Goal: Information Seeking & Learning: Learn about a topic

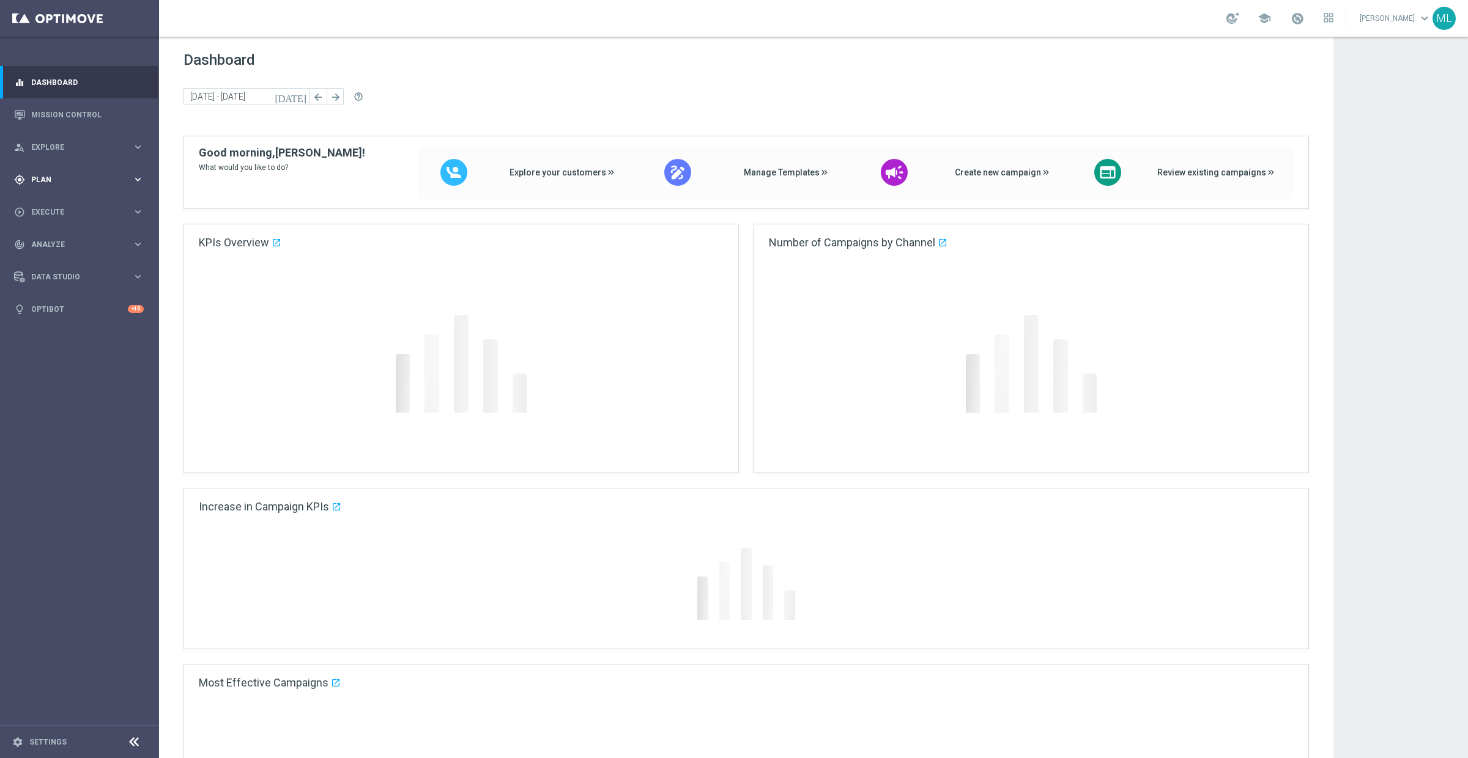
click at [136, 180] on icon "keyboard_arrow_right" at bounding box center [138, 180] width 12 height 12
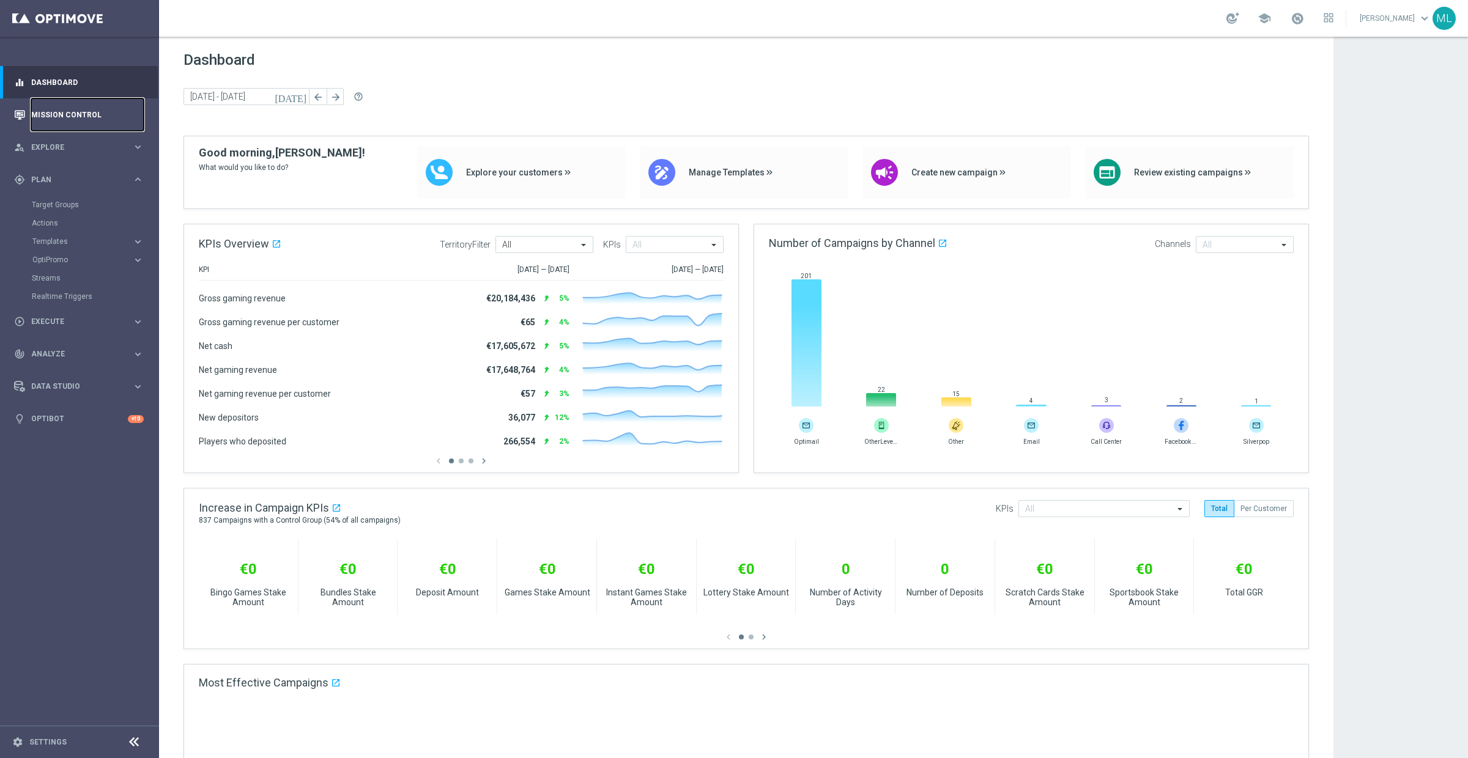
click at [63, 106] on link "Mission Control" at bounding box center [87, 114] width 113 height 32
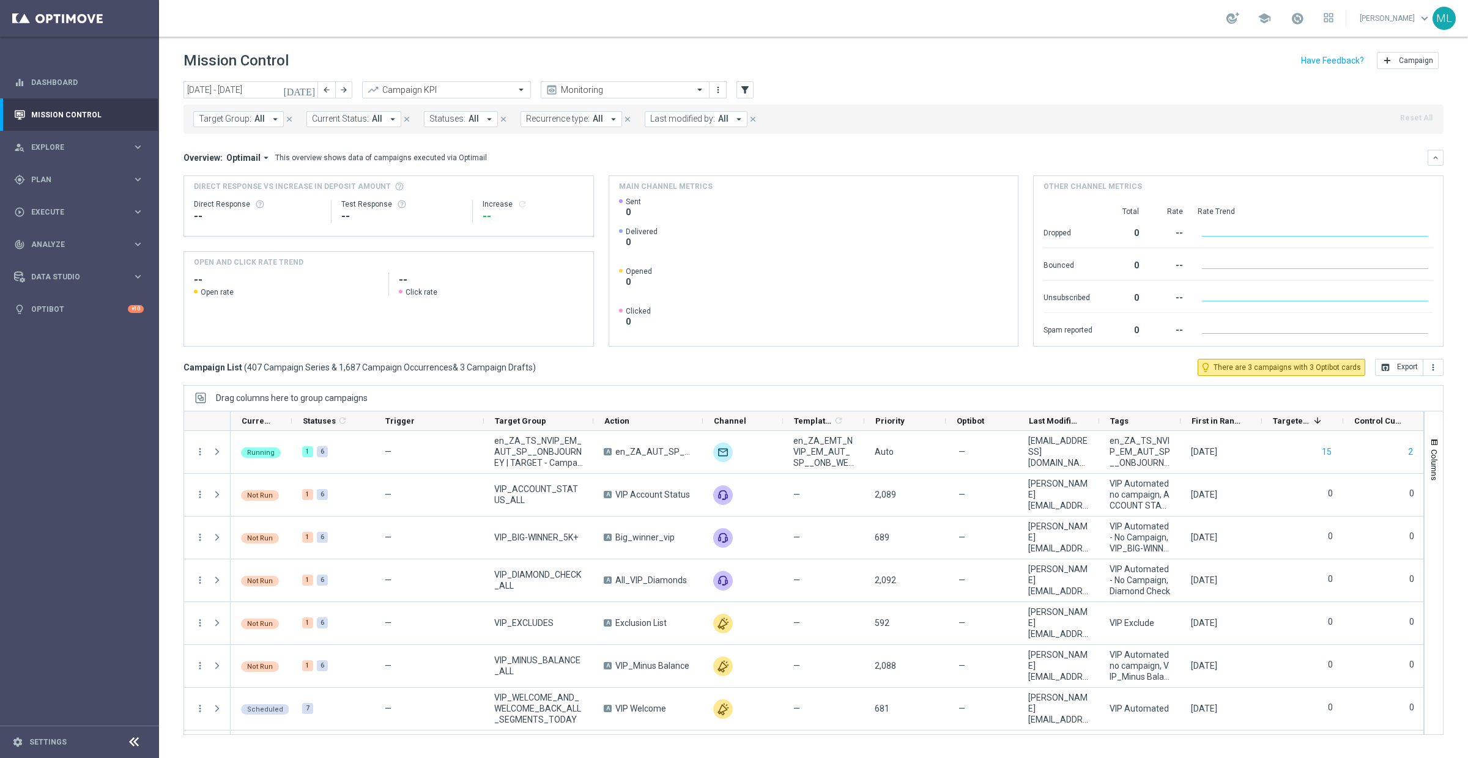
click at [306, 87] on icon "[DATE]" at bounding box center [299, 89] width 33 height 11
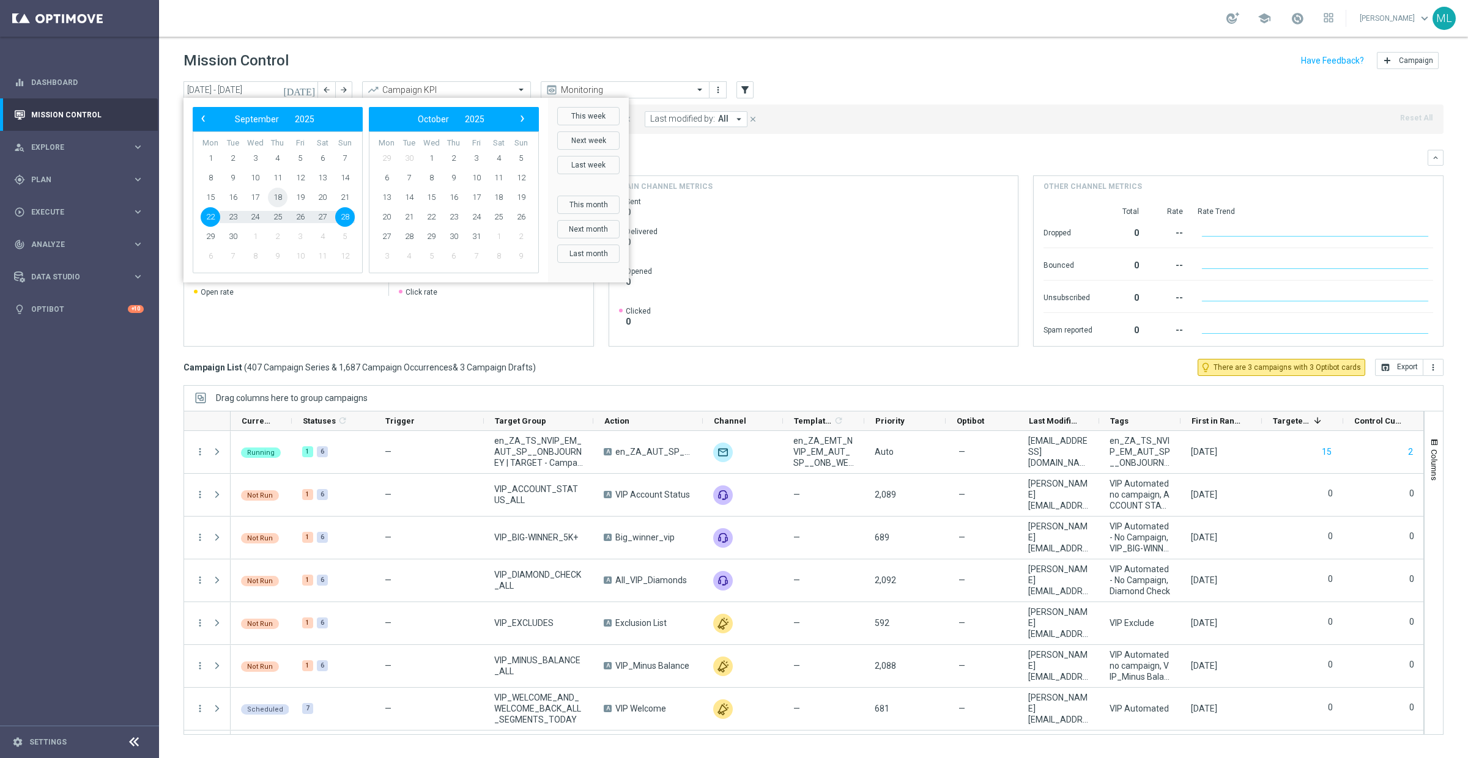
click at [278, 197] on span "18" at bounding box center [278, 198] width 20 height 20
type input "18 Sep 2025 - 18 Sep 2025"
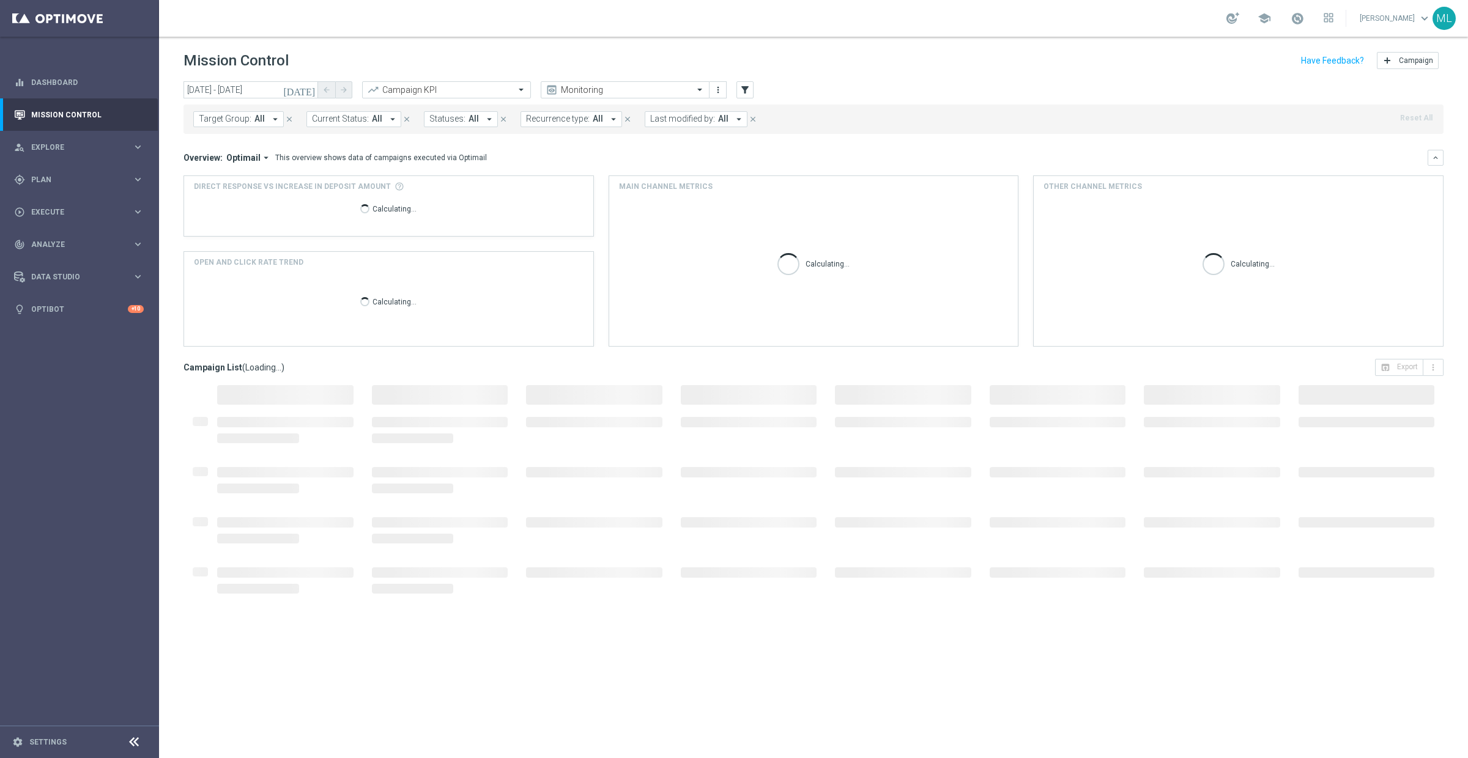
click at [261, 117] on span "All" at bounding box center [259, 119] width 10 height 10
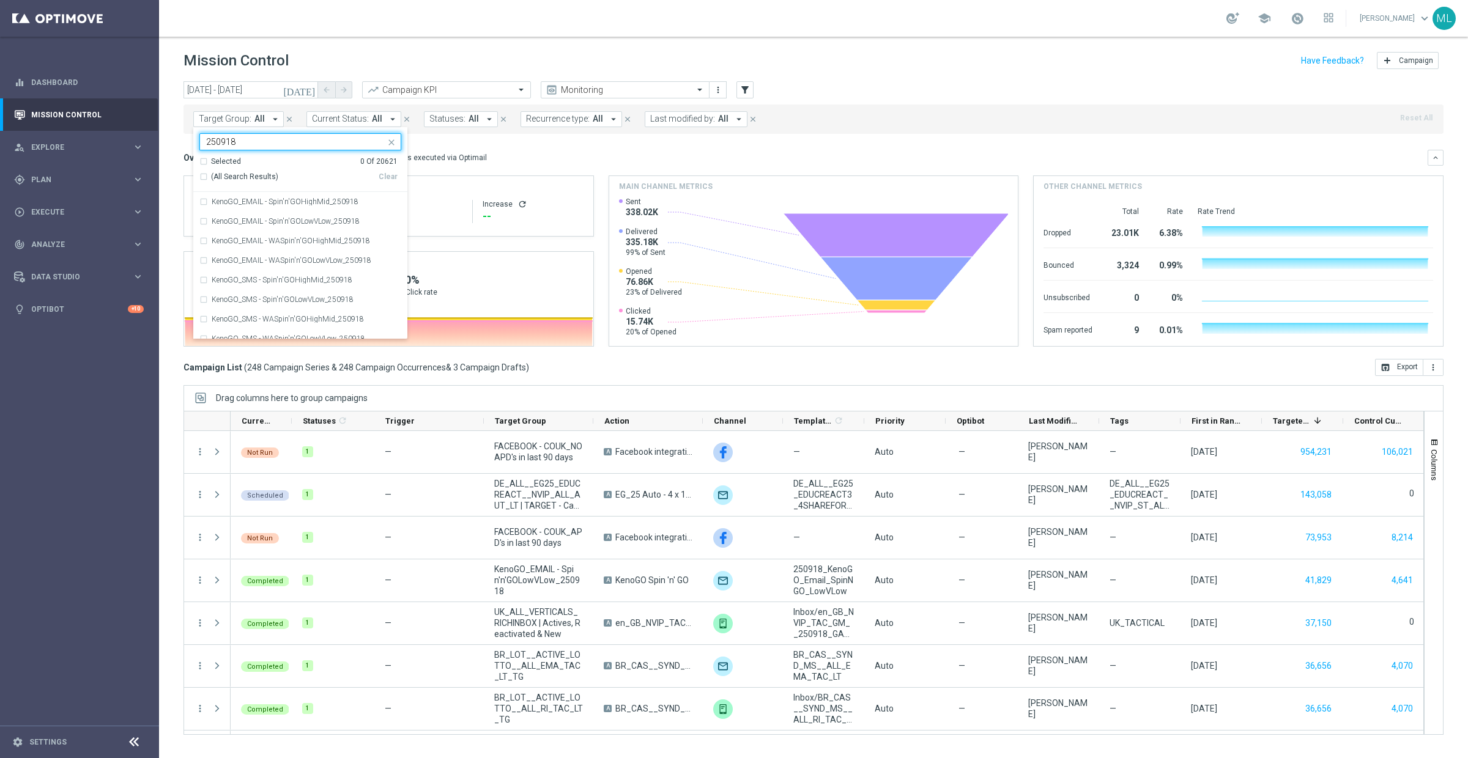
click at [205, 162] on div "Selected 0 Of 20621" at bounding box center [298, 162] width 198 height 10
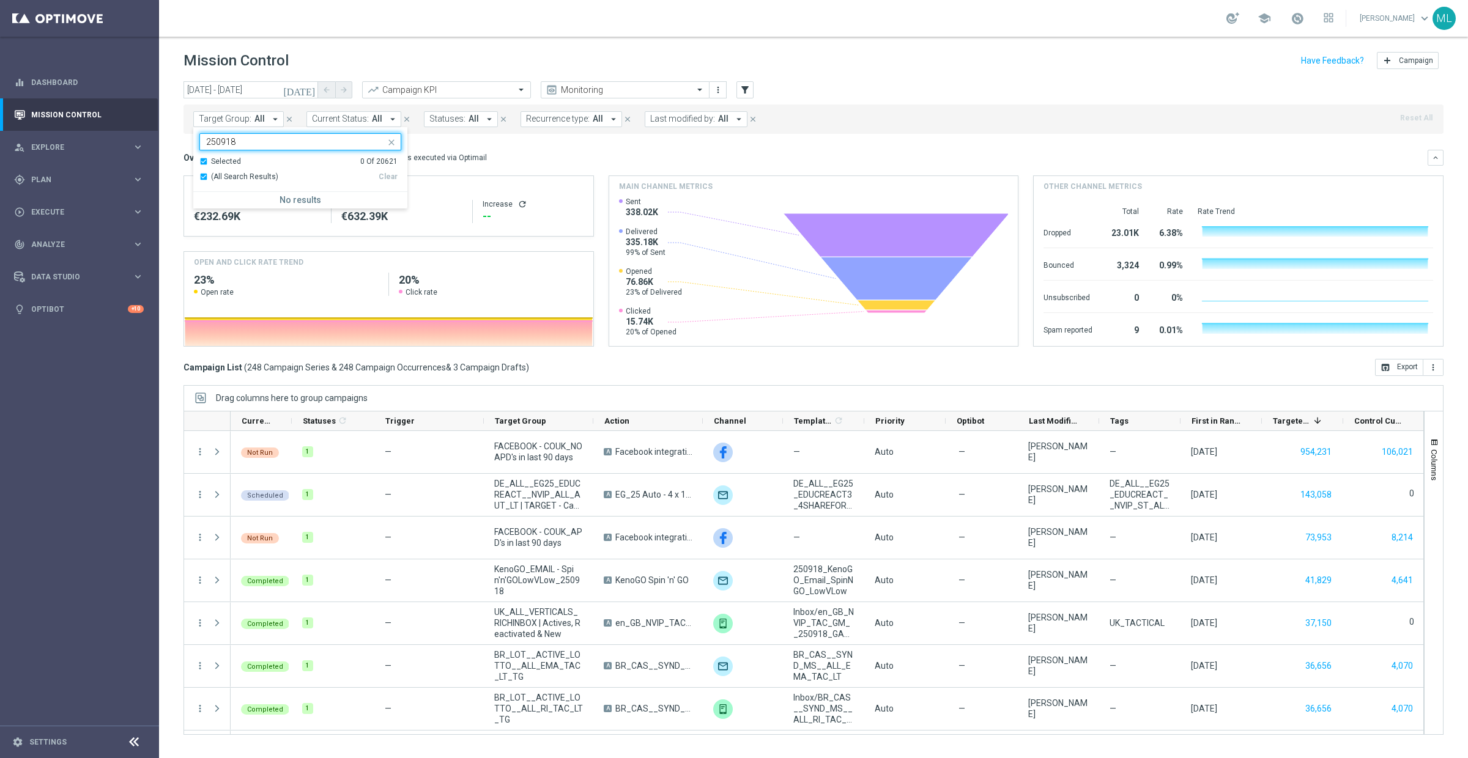
click at [205, 162] on div "Selected 0 Of 20621" at bounding box center [298, 162] width 198 height 10
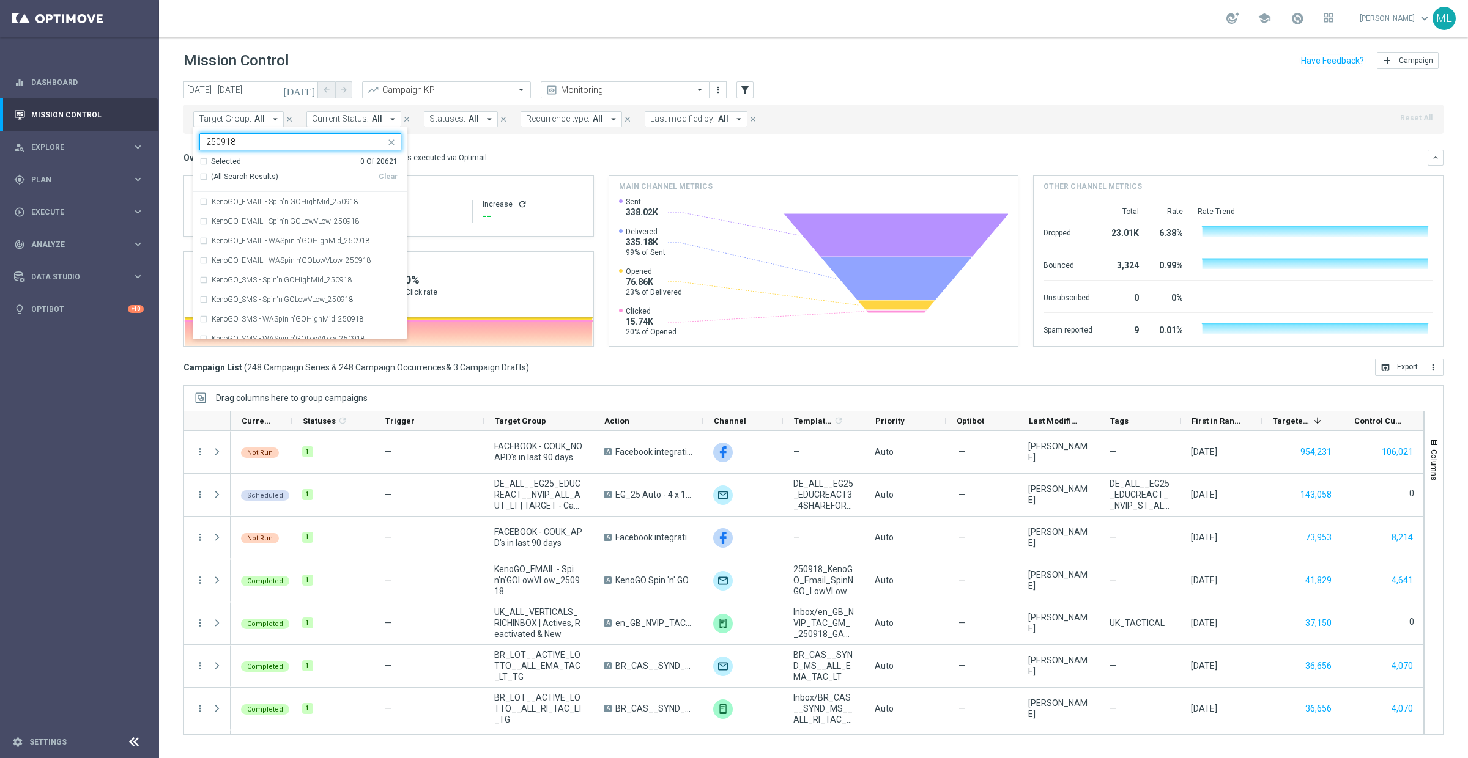
click at [202, 174] on div "(All Search Results)" at bounding box center [288, 177] width 179 height 10
type input "250918"
click at [473, 143] on mini-dashboard "Overview: Optimail arrow_drop_down This overview shows data of campaigns execut…" at bounding box center [814, 246] width 1260 height 225
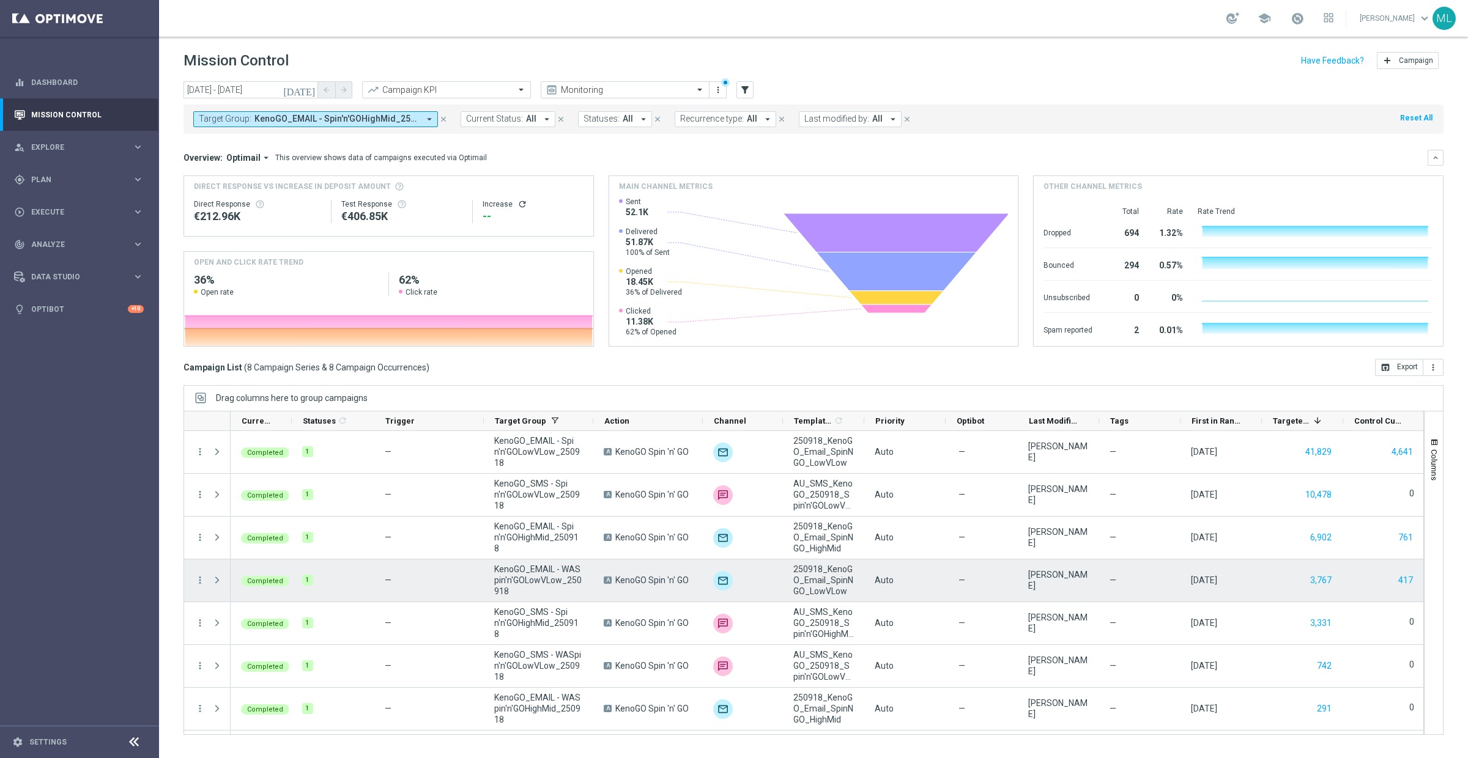
scroll to position [40, 0]
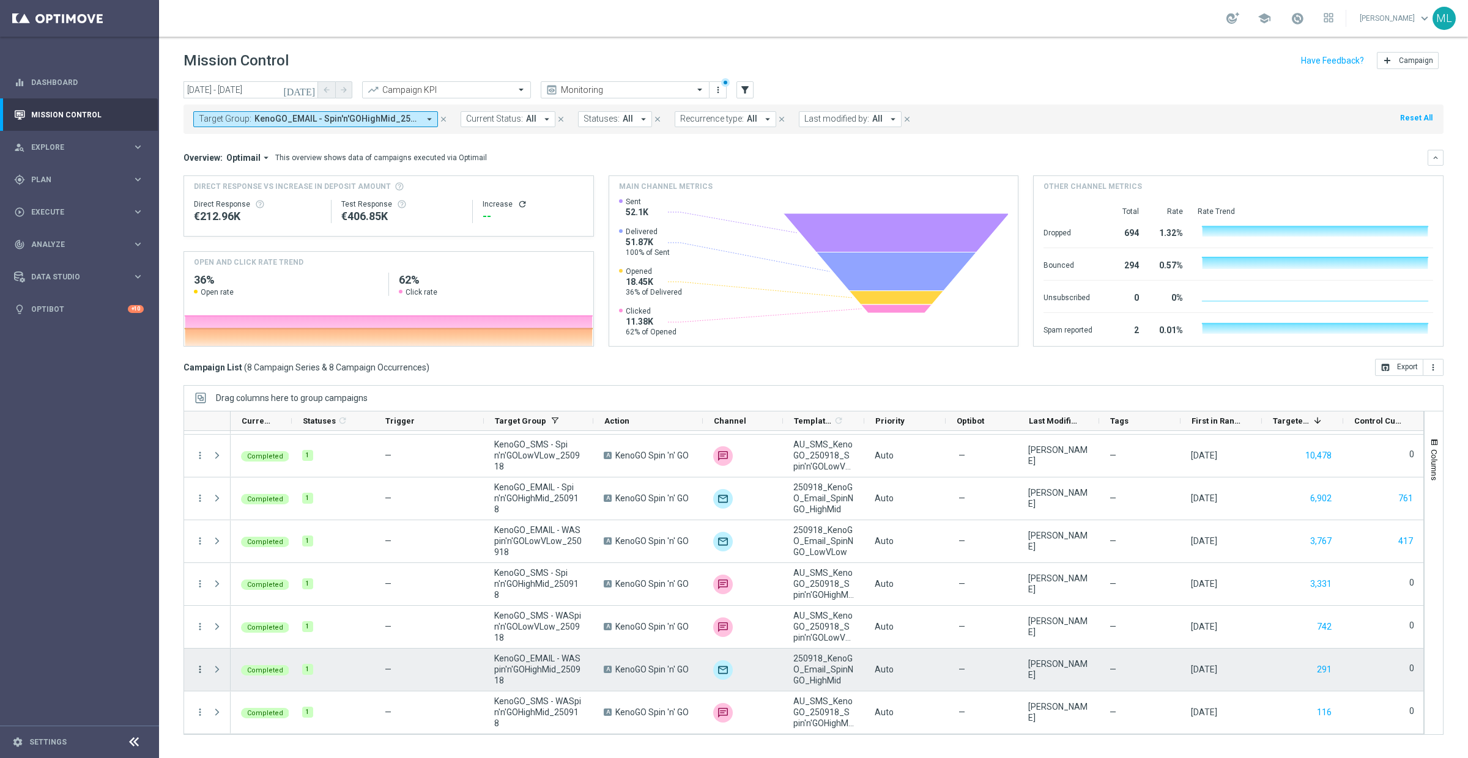
click at [198, 666] on icon "more_vert" at bounding box center [200, 669] width 11 height 11
click at [254, 594] on span "Go to Campaign Analysis" at bounding box center [267, 593] width 87 height 9
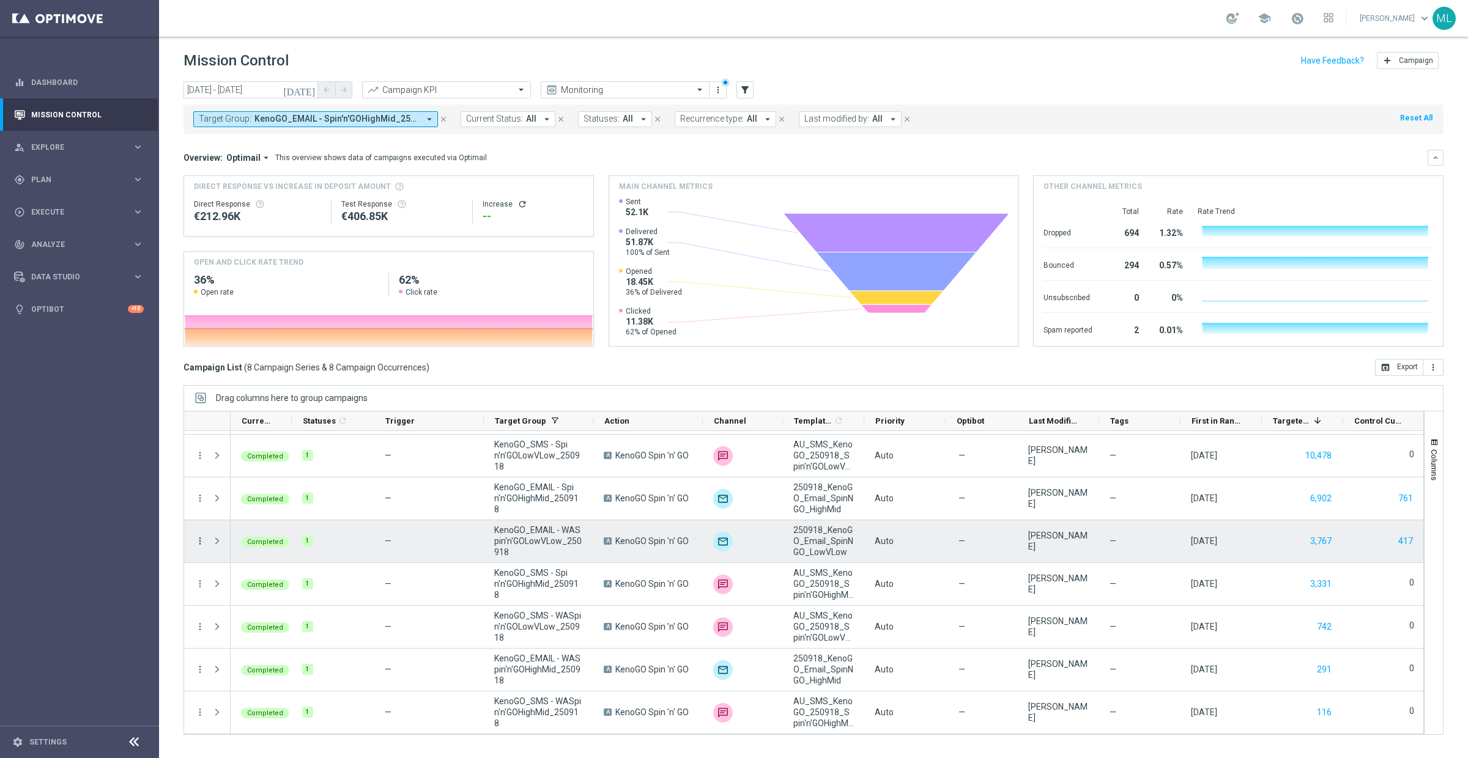
click at [202, 541] on icon "more_vert" at bounding box center [200, 541] width 11 height 11
click at [280, 619] on span "Go to Campaign Analysis" at bounding box center [267, 617] width 87 height 9
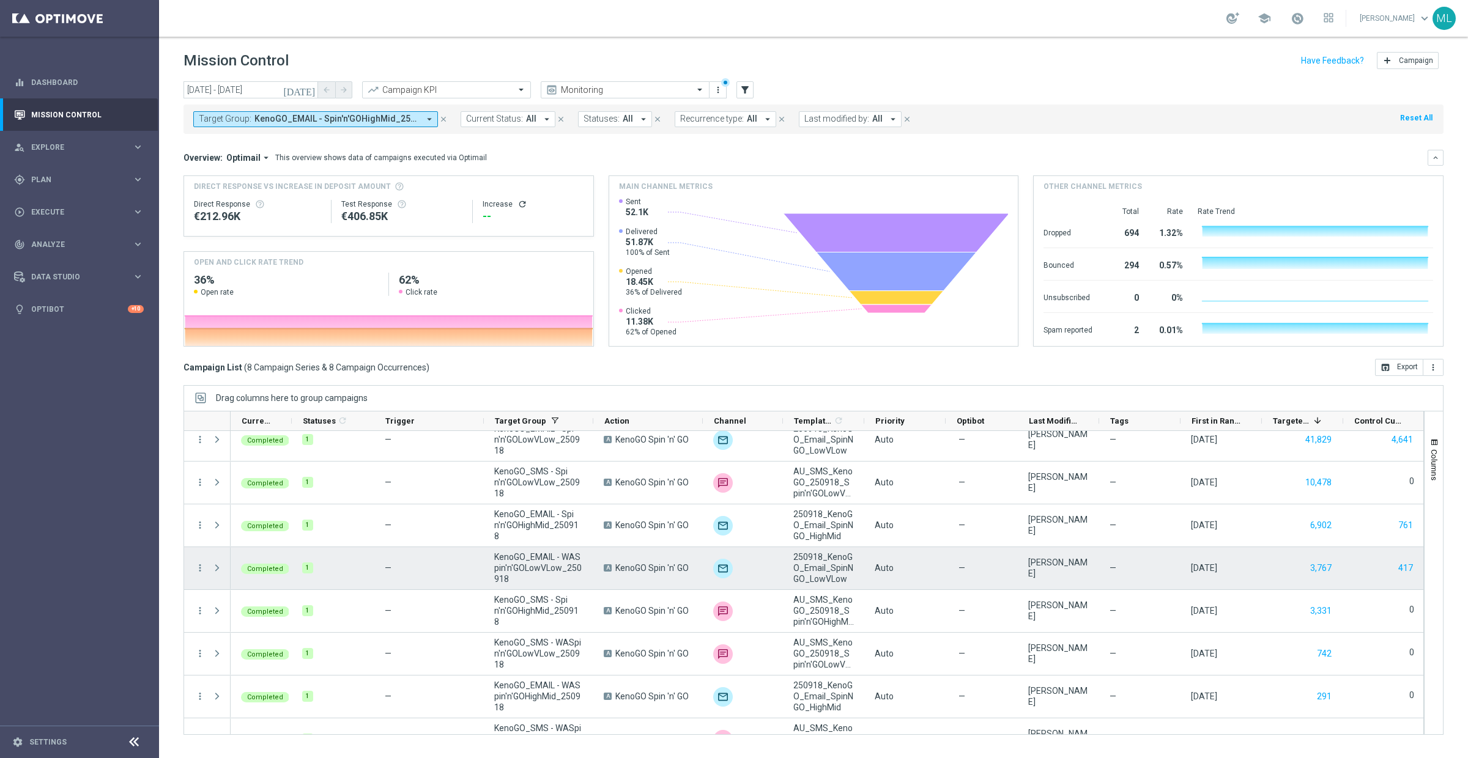
scroll to position [0, 0]
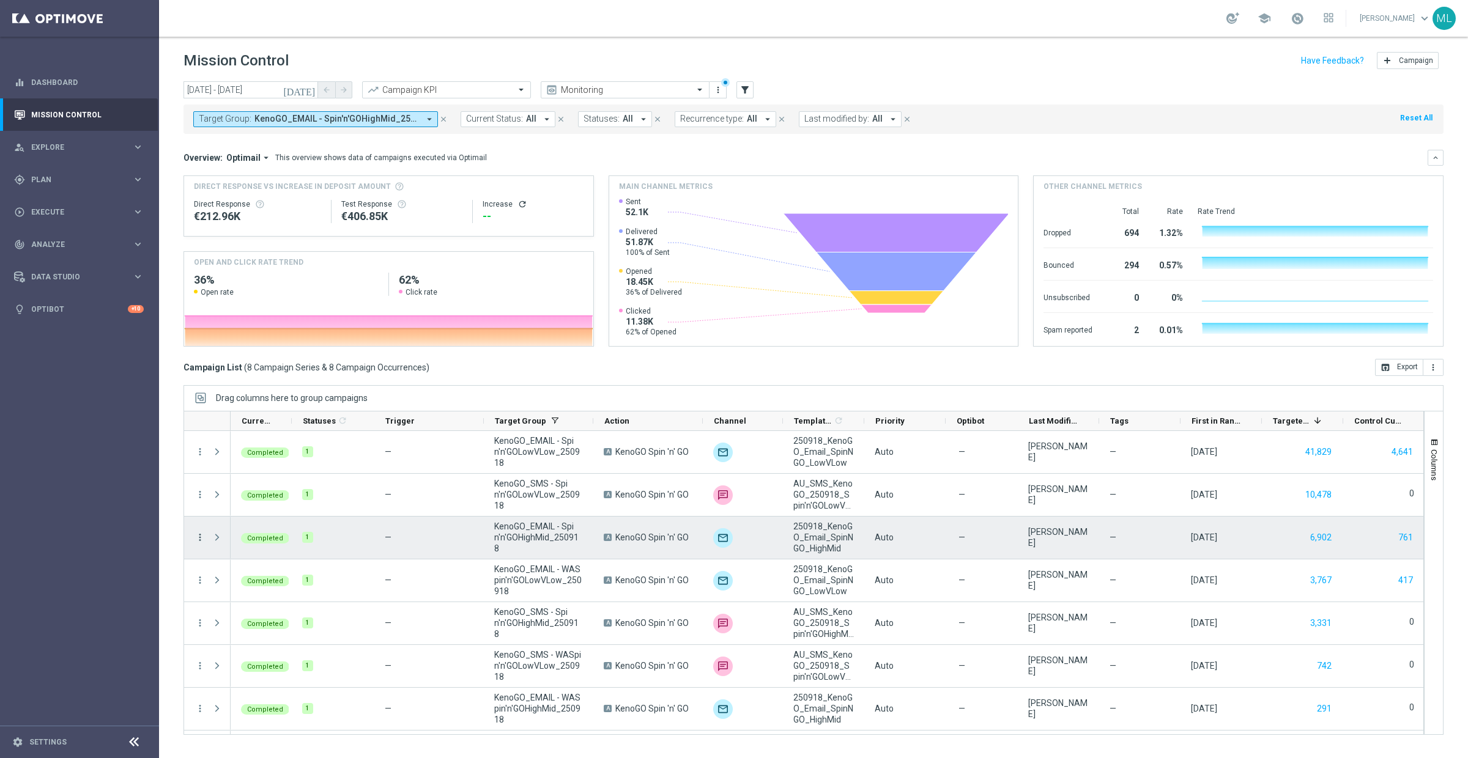
click at [202, 538] on icon "more_vert" at bounding box center [200, 537] width 11 height 11
click at [259, 614] on span "Go to Campaign Analysis" at bounding box center [267, 614] width 87 height 9
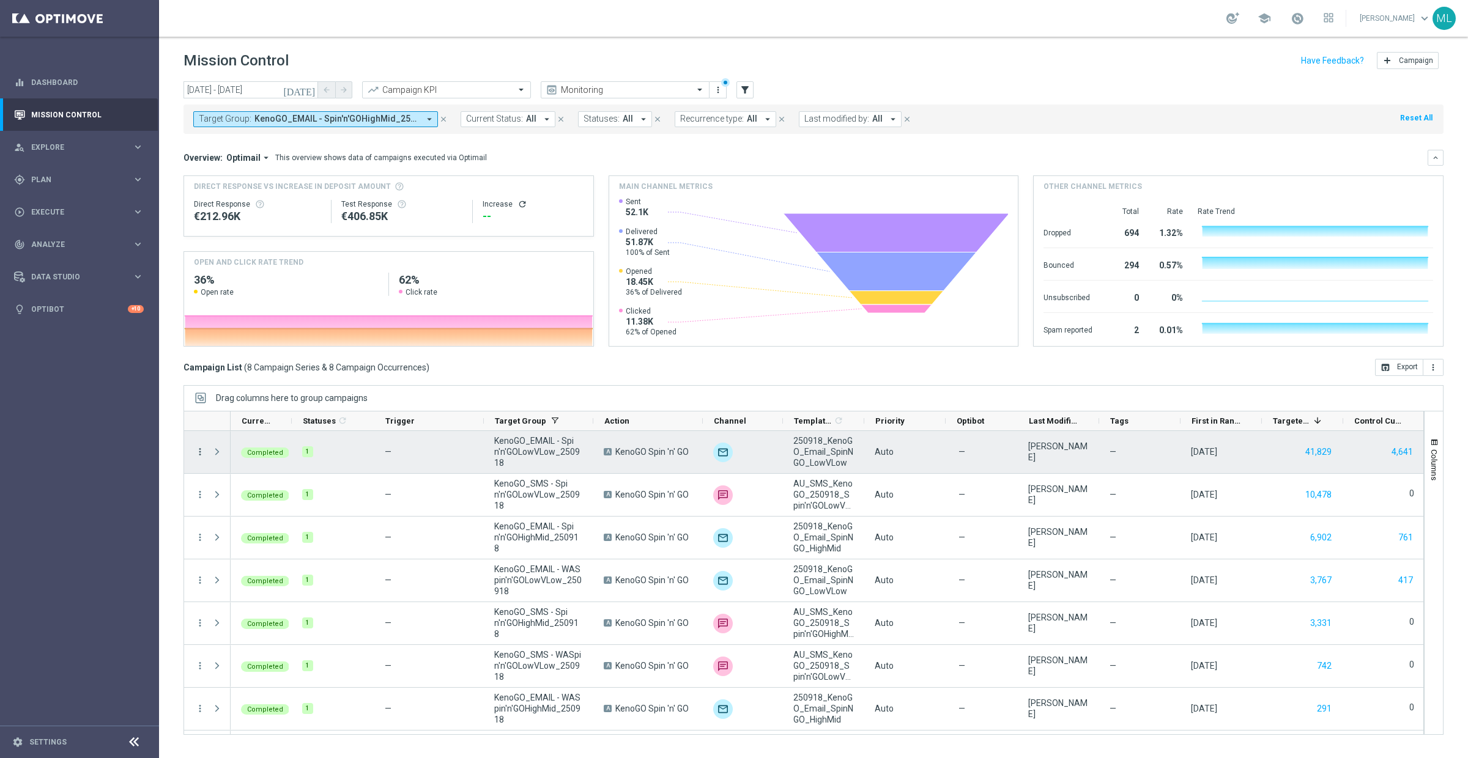
click at [198, 453] on icon "more_vert" at bounding box center [200, 452] width 11 height 11
click at [268, 526] on span "Go to Campaign Analysis" at bounding box center [267, 528] width 87 height 9
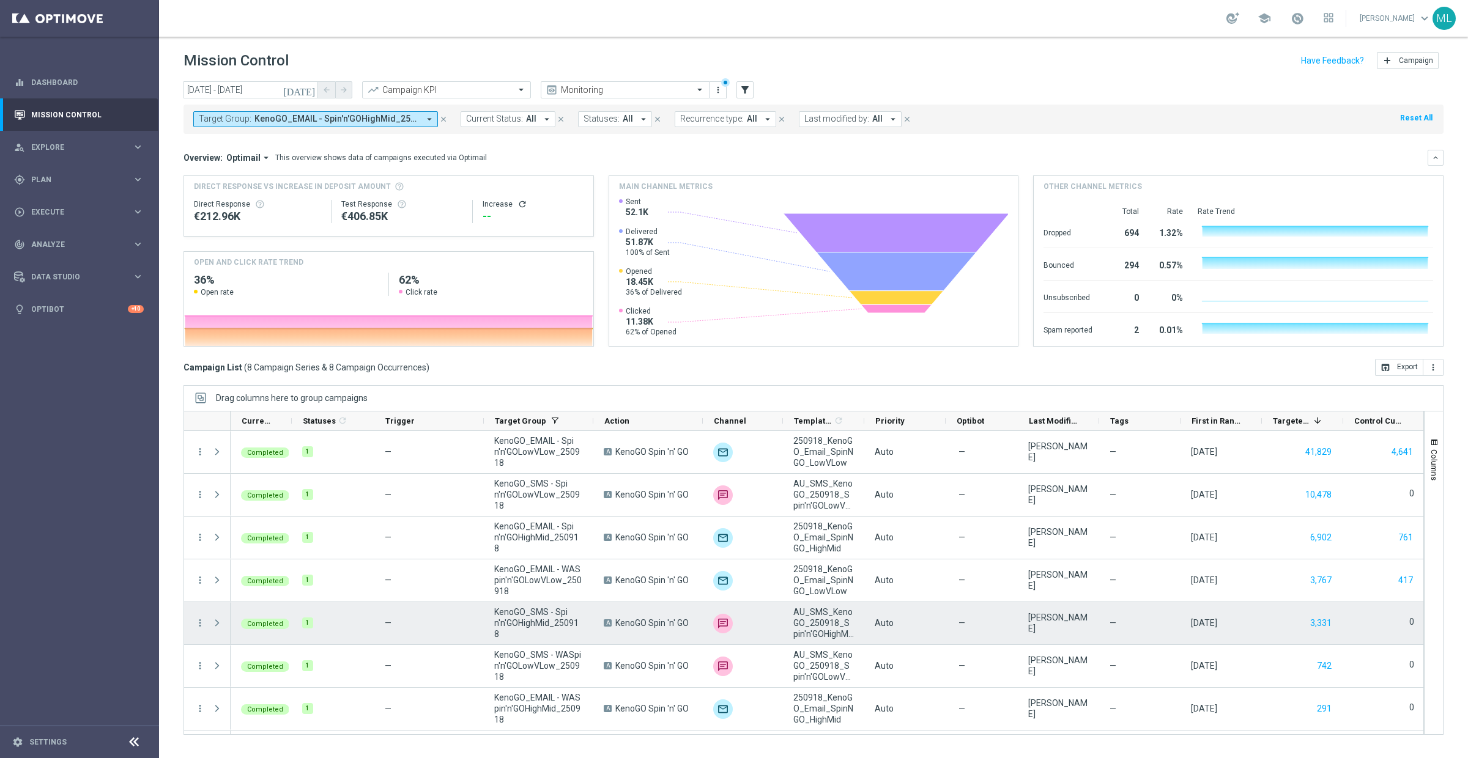
scroll to position [40, 0]
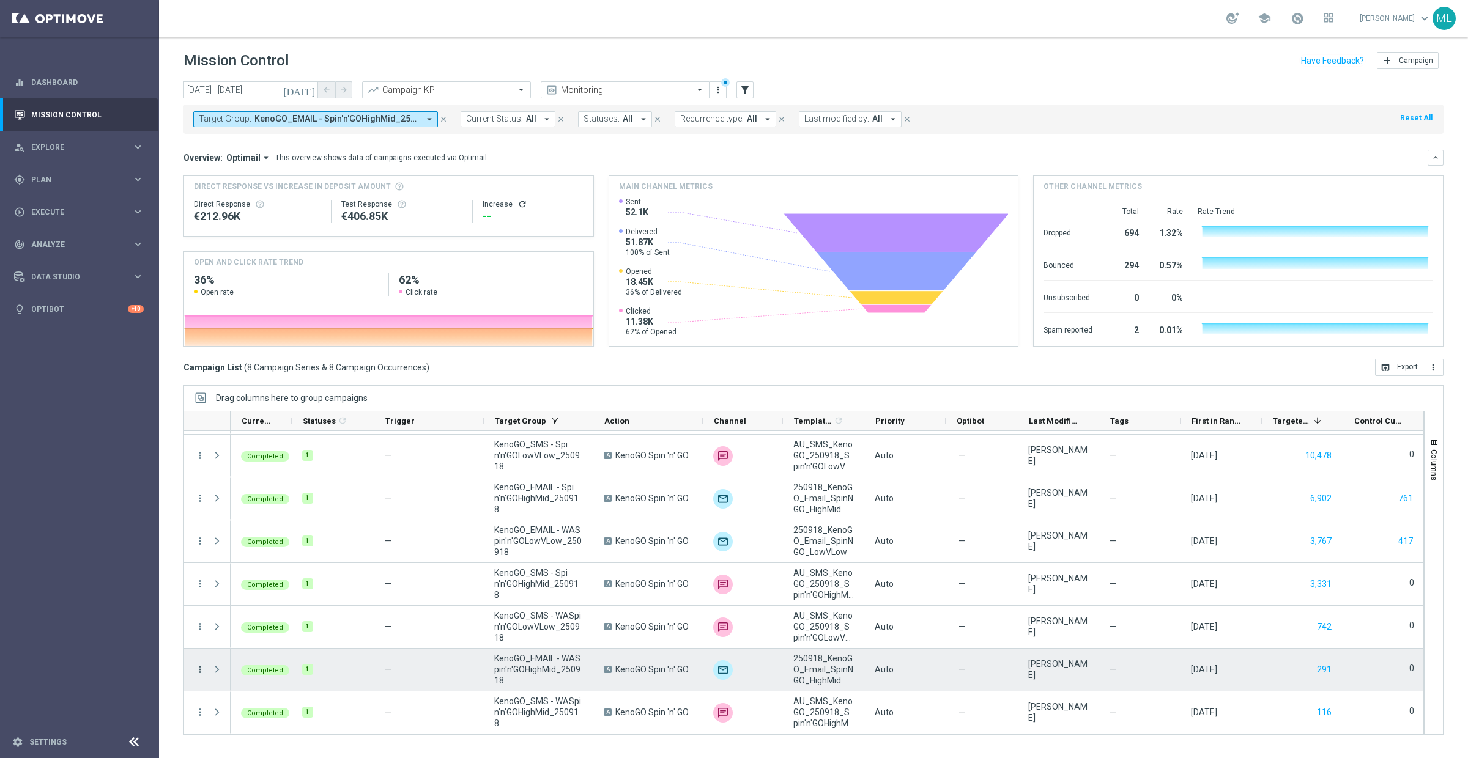
click at [199, 670] on icon "more_vert" at bounding box center [200, 669] width 11 height 11
click at [258, 560] on span "Channel Metrics" at bounding box center [252, 559] width 57 height 9
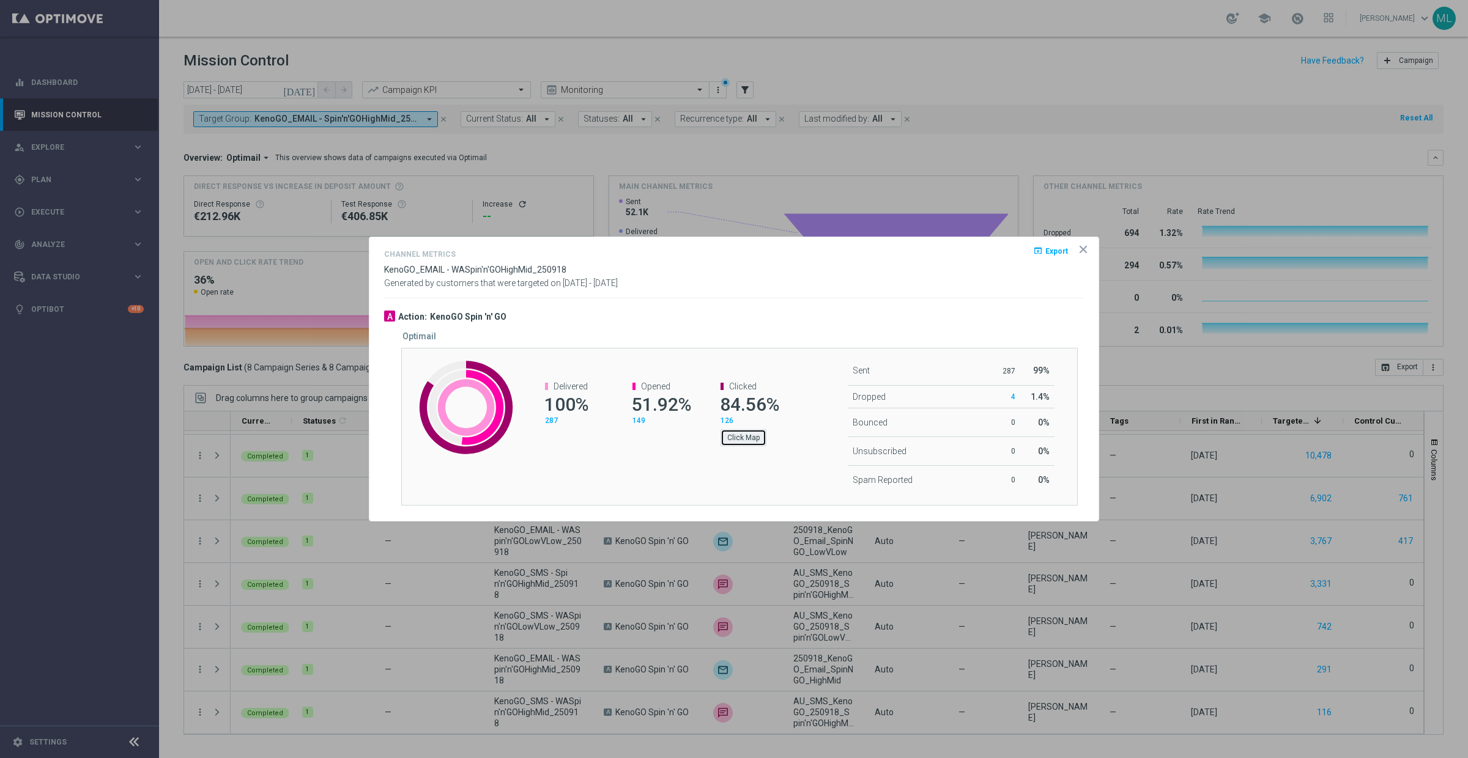
click at [736, 442] on button "Click Map" at bounding box center [744, 437] width 46 height 17
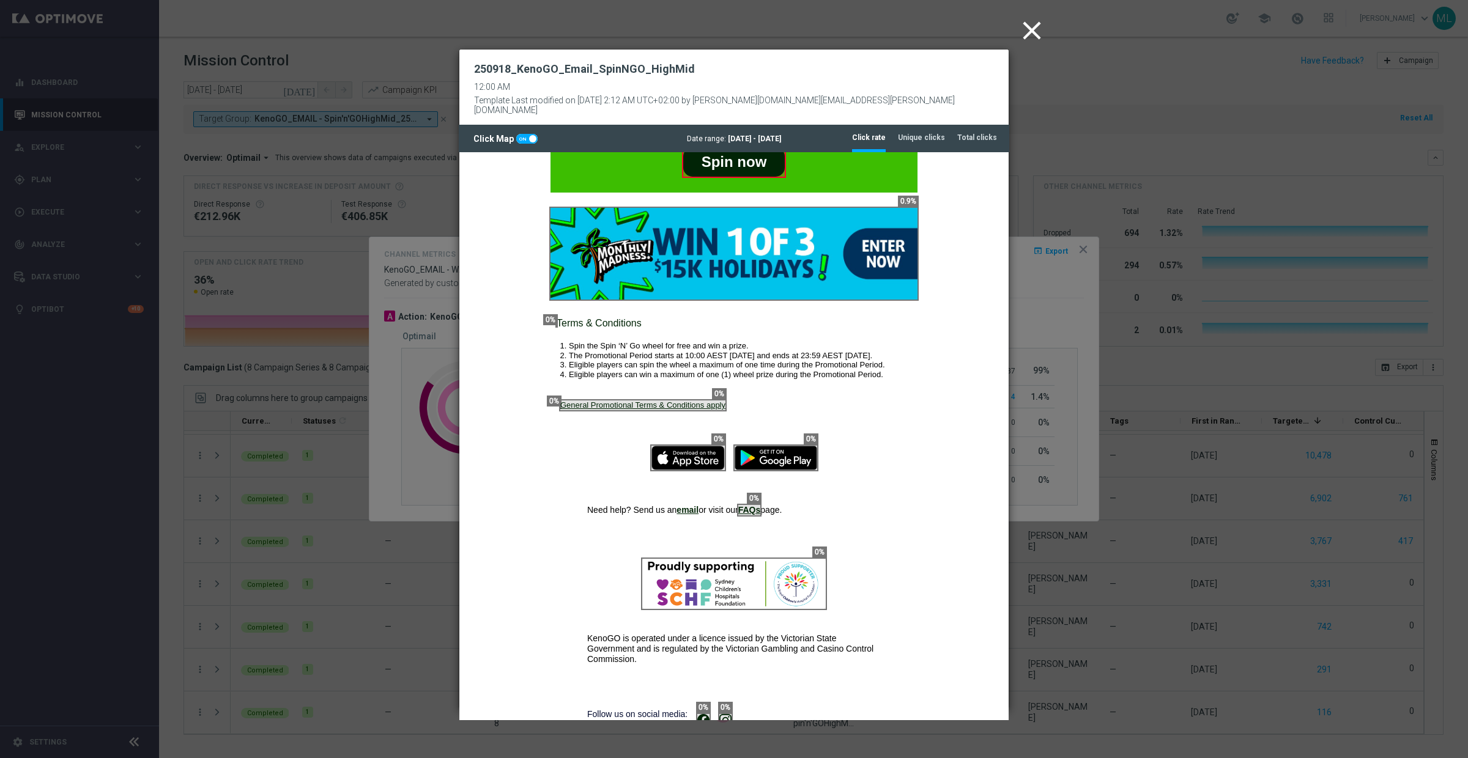
scroll to position [38, 0]
click at [1031, 26] on icon "close" at bounding box center [1032, 30] width 31 height 31
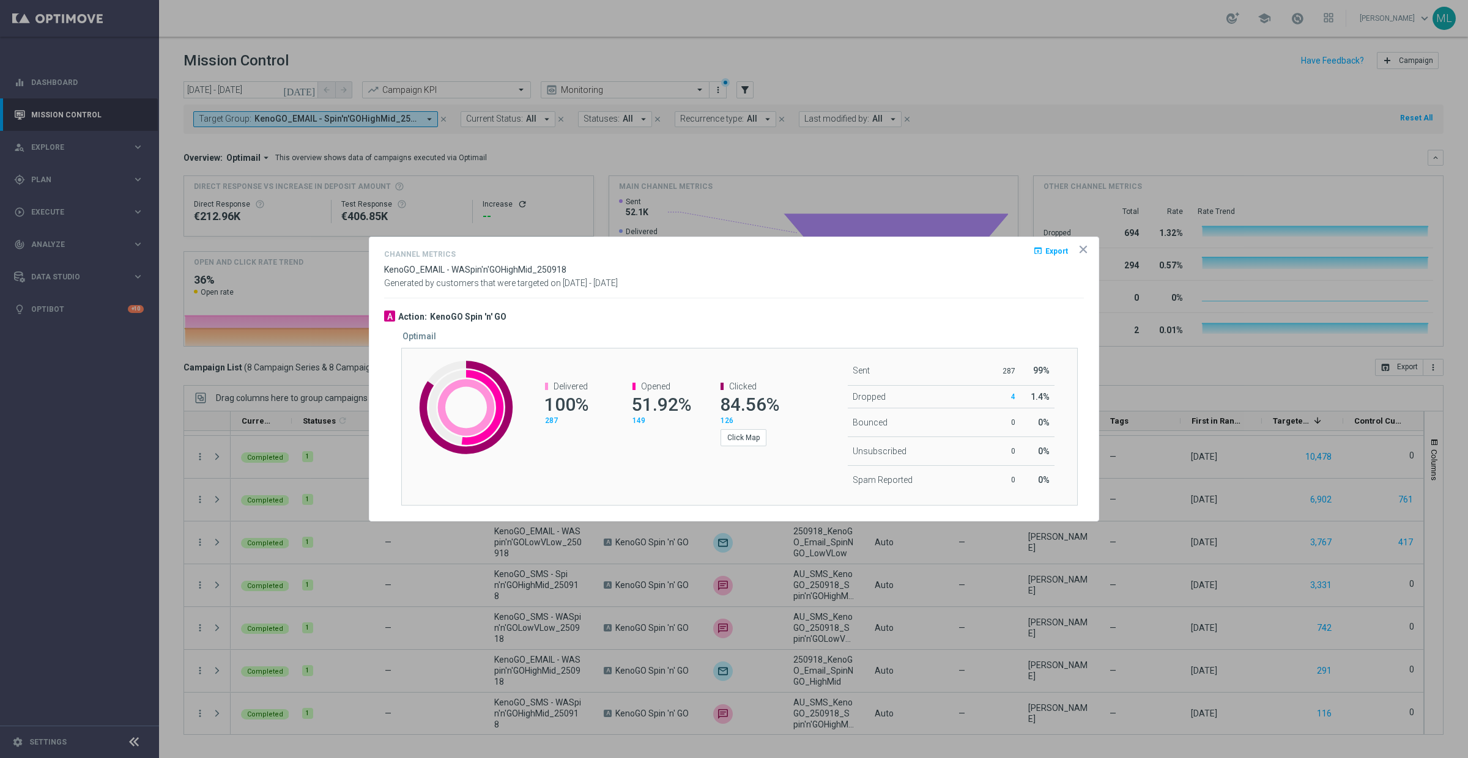
click at [1088, 250] on icon "icon" at bounding box center [1083, 249] width 12 height 12
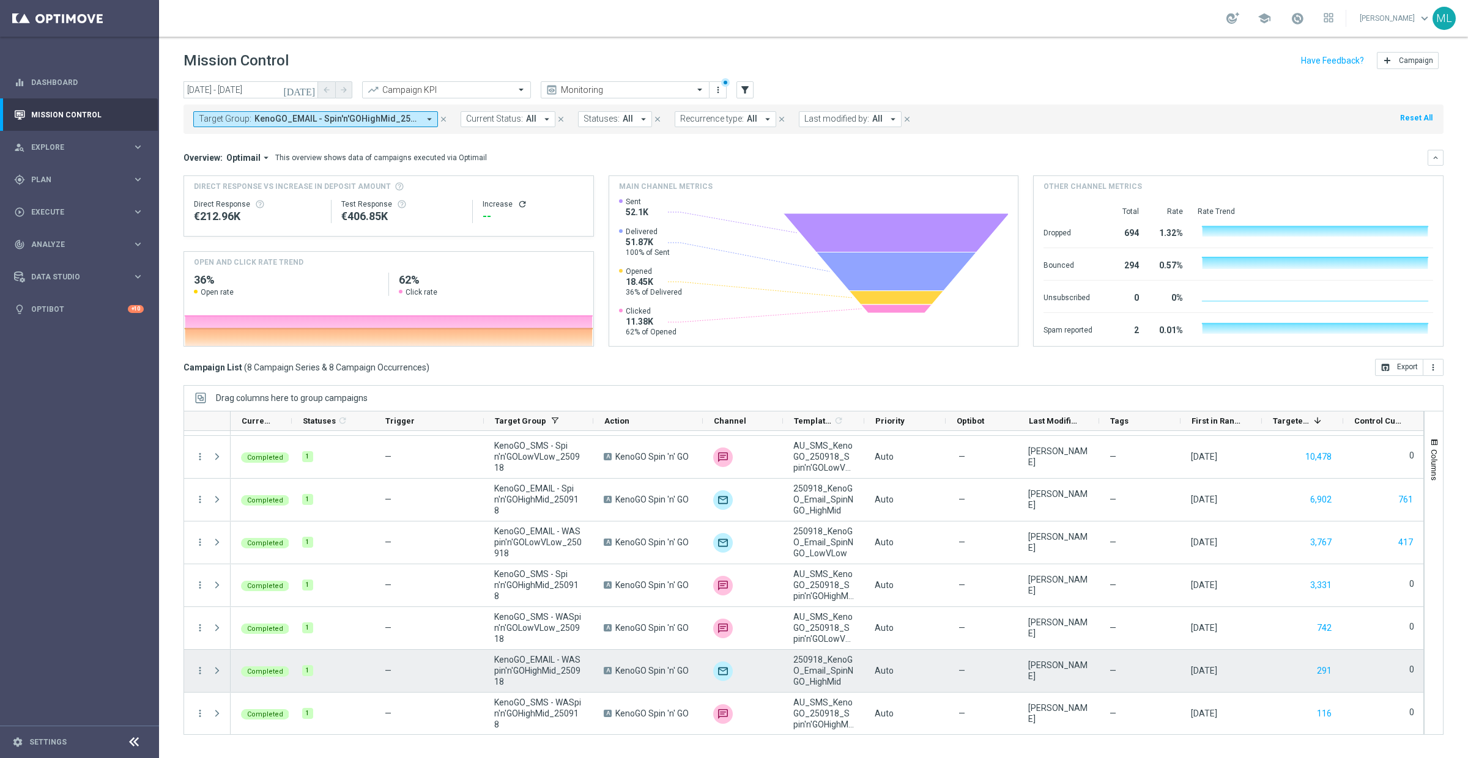
scroll to position [40, 0]
click at [202, 667] on icon "more_vert" at bounding box center [200, 669] width 11 height 11
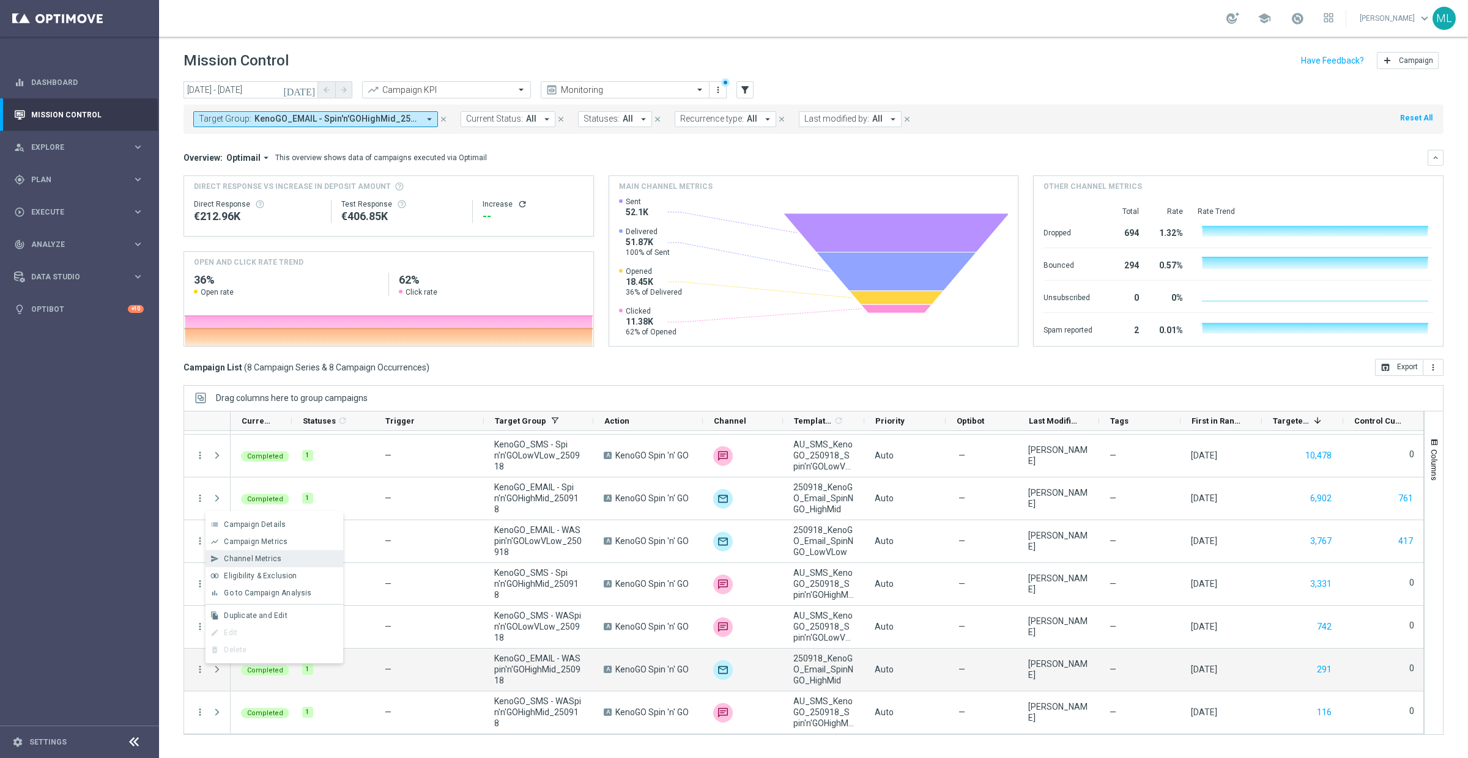
click at [230, 558] on span "Channel Metrics" at bounding box center [252, 559] width 57 height 9
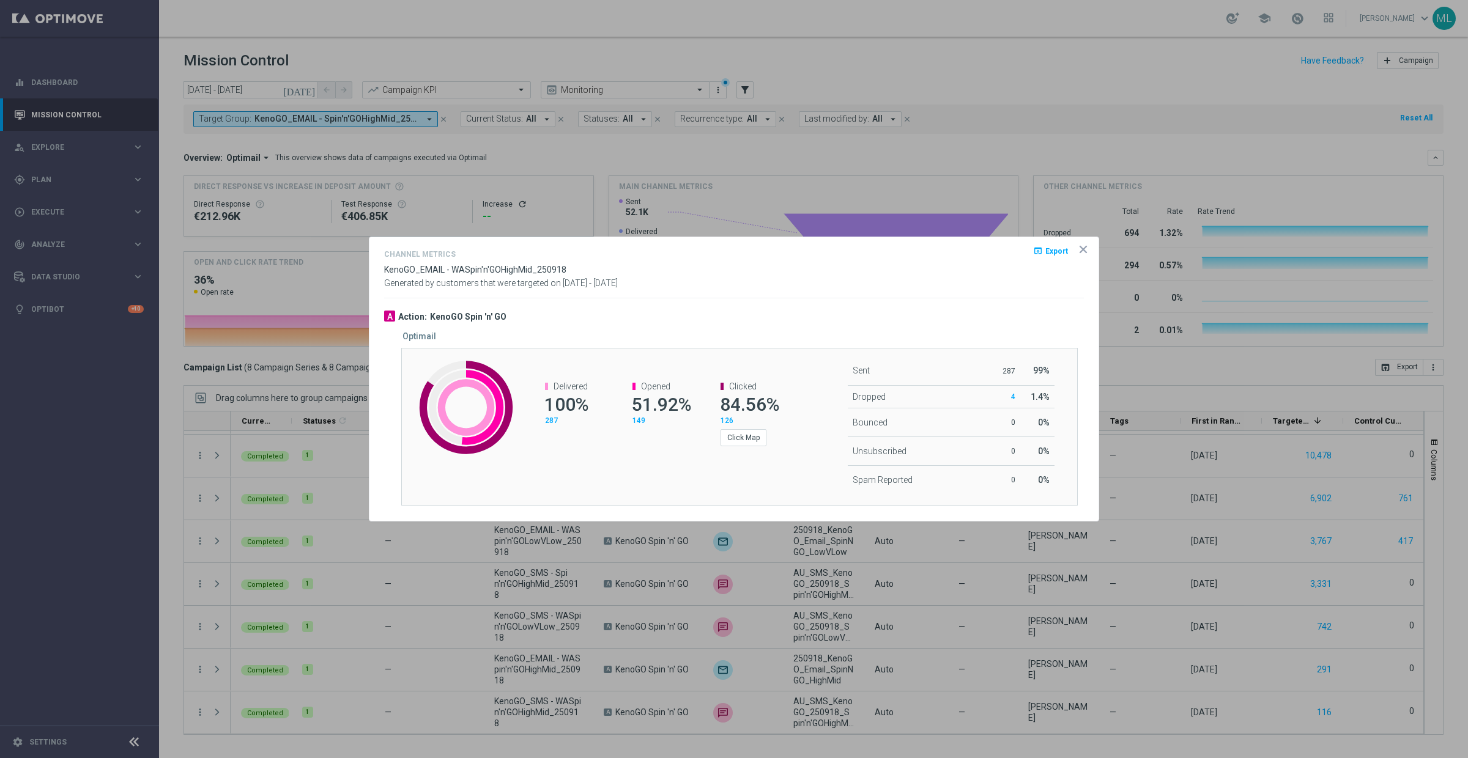
click at [1048, 252] on span "Export" at bounding box center [1056, 251] width 23 height 9
click at [1082, 248] on icon "icon" at bounding box center [1083, 250] width 6 height 6
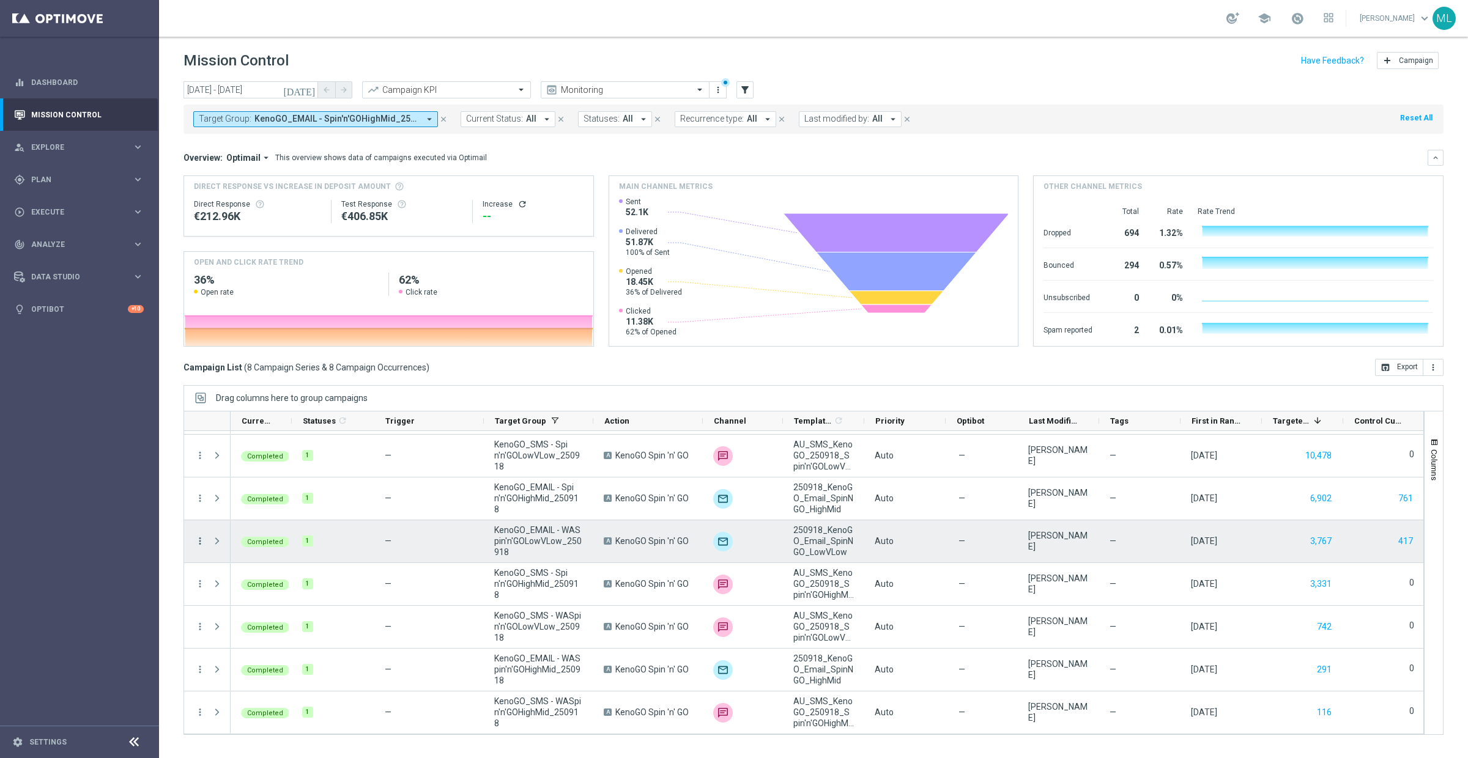
click at [202, 538] on icon "more_vert" at bounding box center [200, 541] width 11 height 11
click at [268, 585] on span "Channel Metrics" at bounding box center [252, 583] width 57 height 9
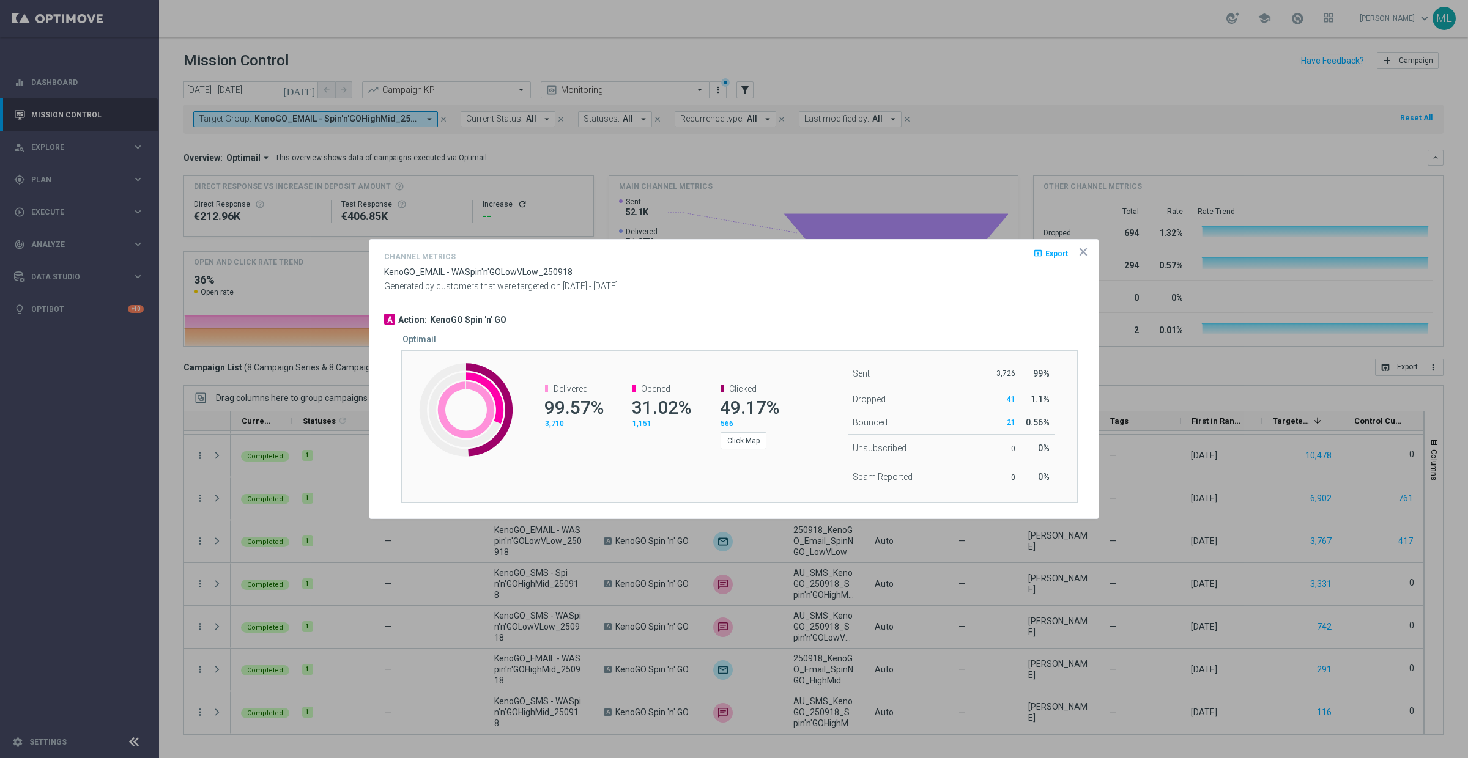
click at [1051, 253] on span "Export" at bounding box center [1056, 254] width 23 height 9
click at [1084, 251] on icon "icon" at bounding box center [1083, 252] width 6 height 6
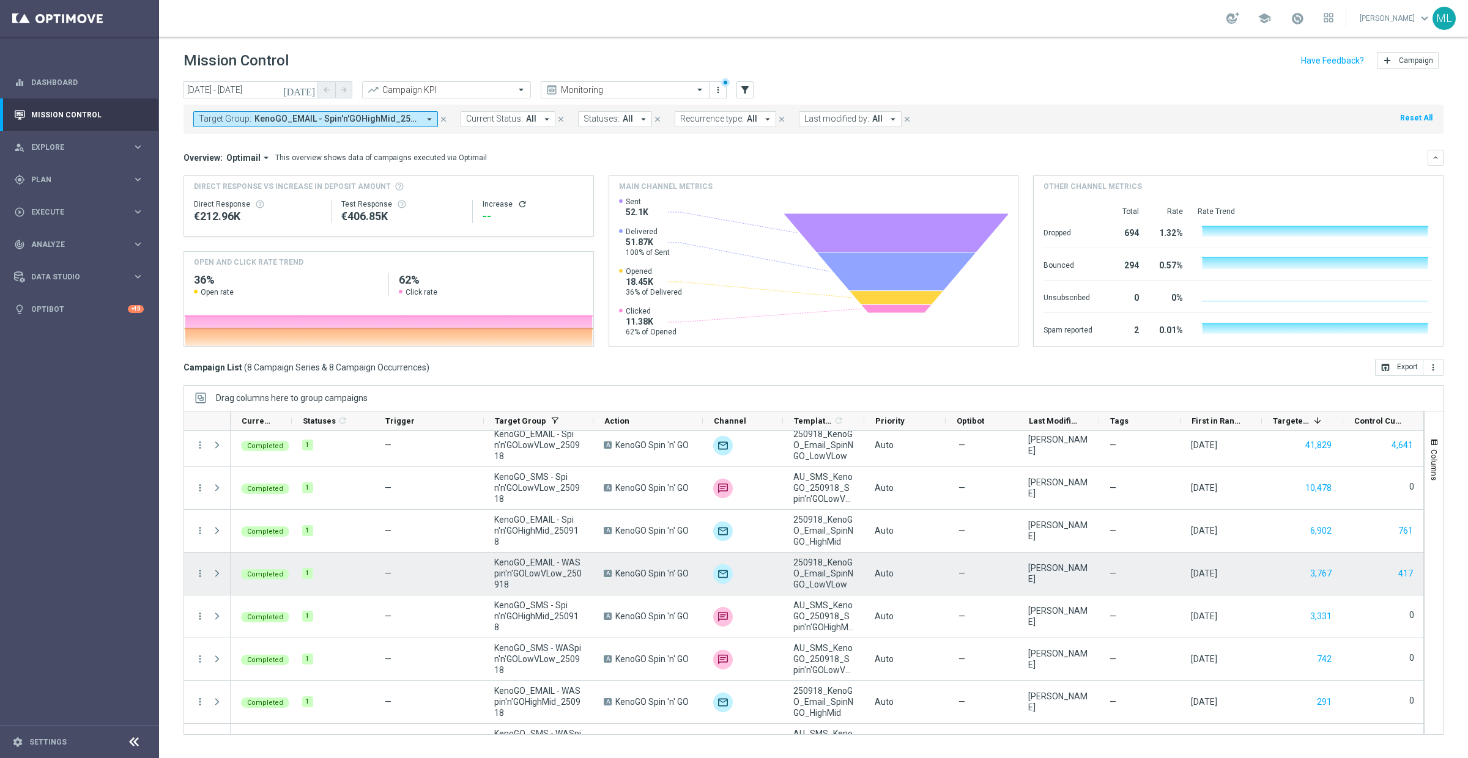
scroll to position [0, 0]
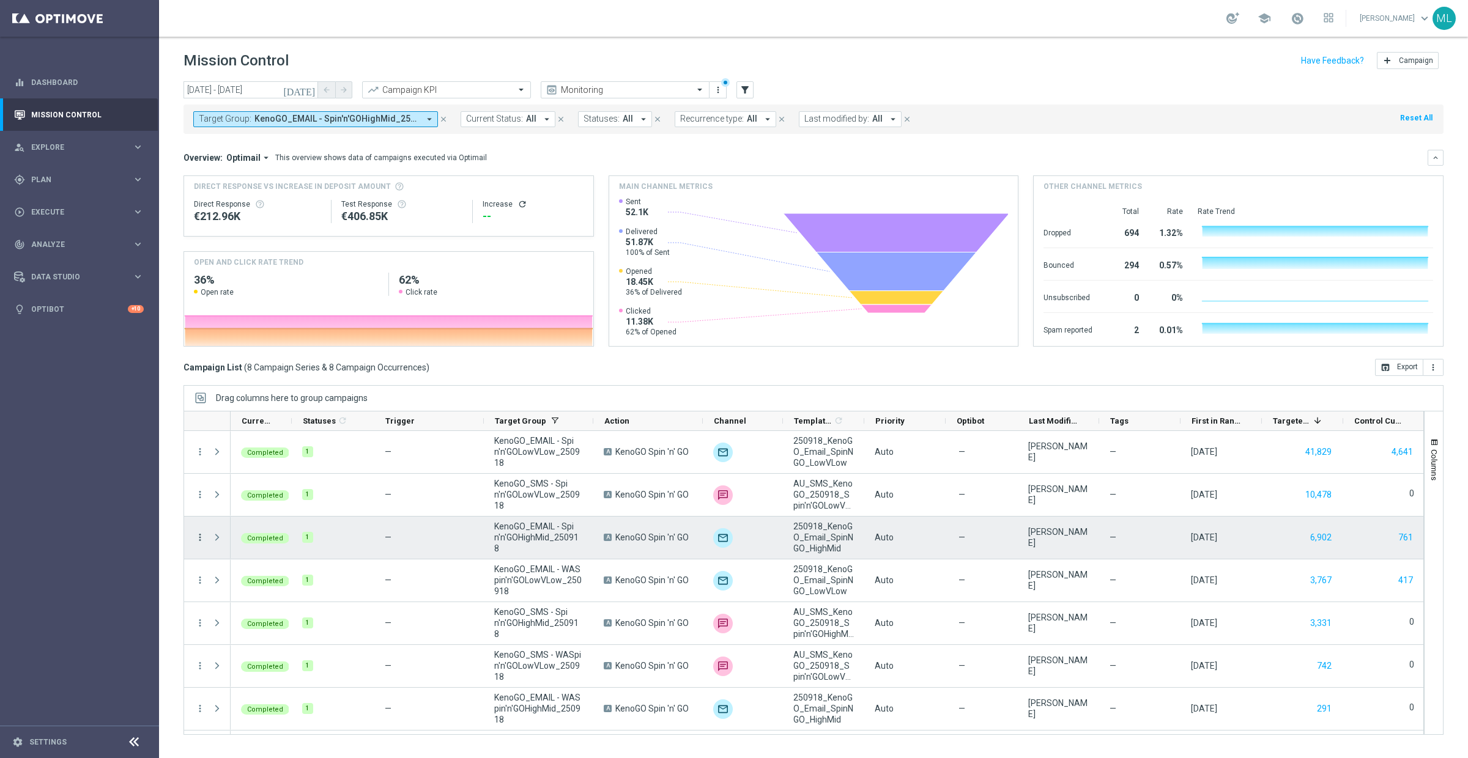
click at [198, 533] on icon "more_vert" at bounding box center [200, 537] width 11 height 11
click at [245, 579] on span "Channel Metrics" at bounding box center [252, 580] width 57 height 9
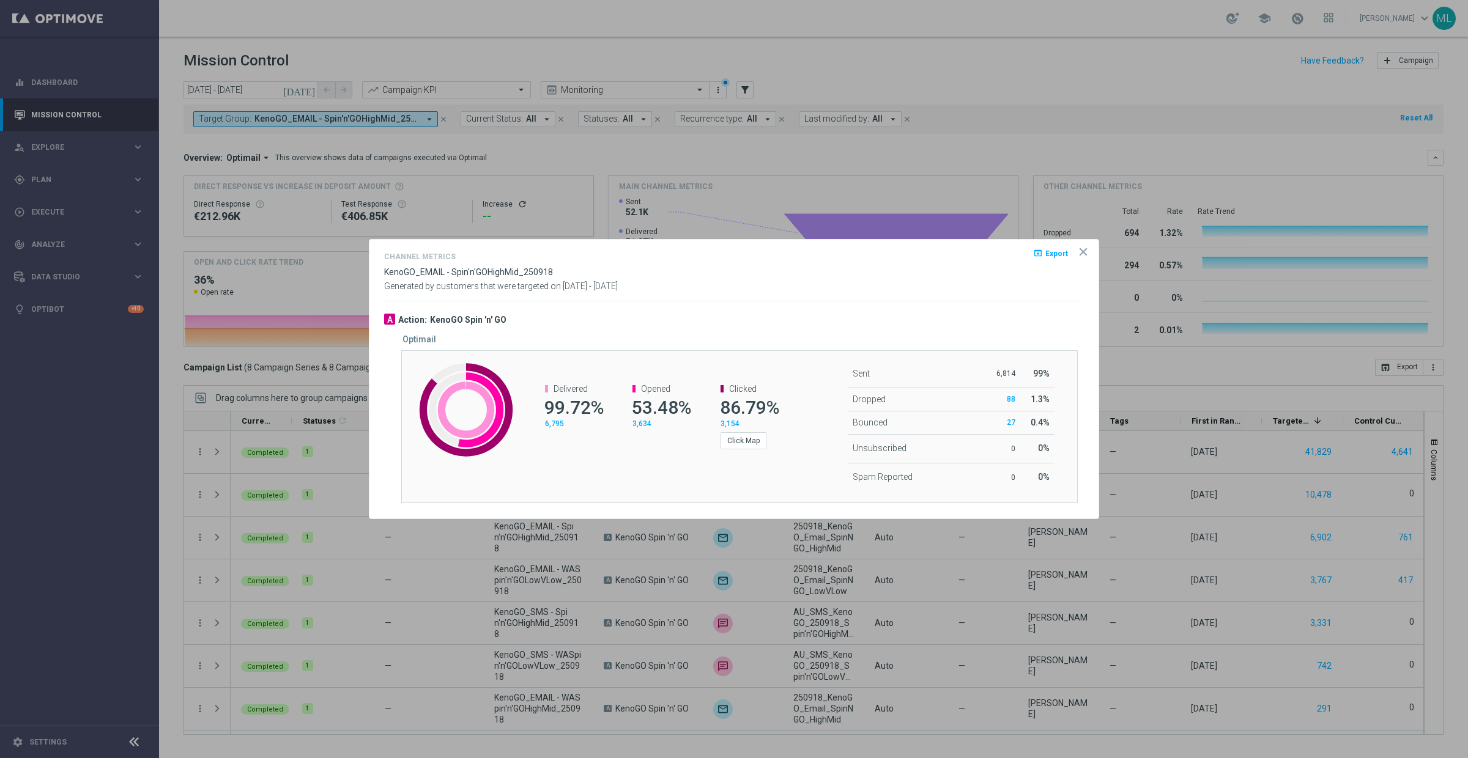
click at [1040, 253] on icon "open_in_browser" at bounding box center [1038, 253] width 10 height 10
click at [1081, 255] on icon "icon" at bounding box center [1083, 252] width 12 height 12
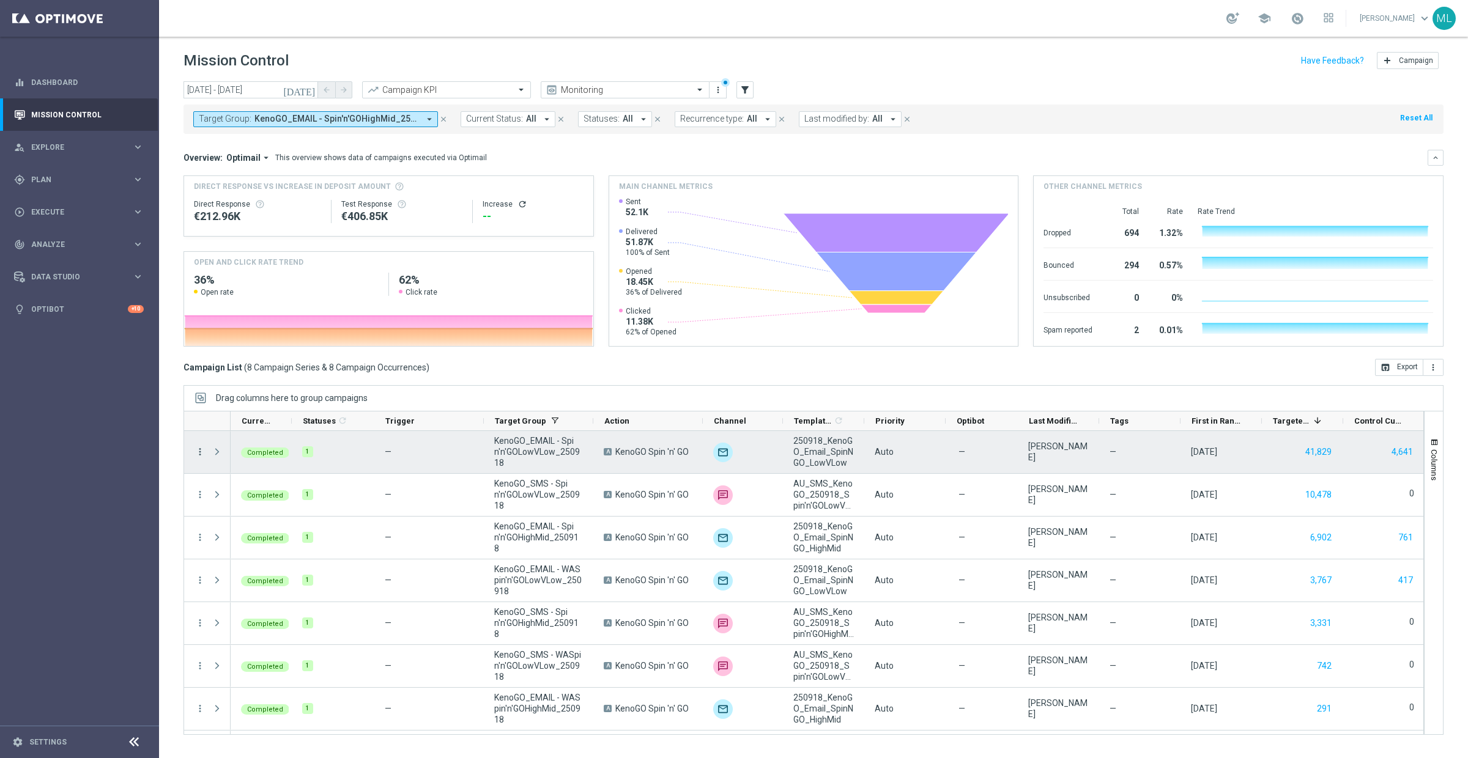
click at [201, 451] on icon "more_vert" at bounding box center [200, 452] width 11 height 11
click at [251, 493] on span "Channel Metrics" at bounding box center [252, 494] width 57 height 9
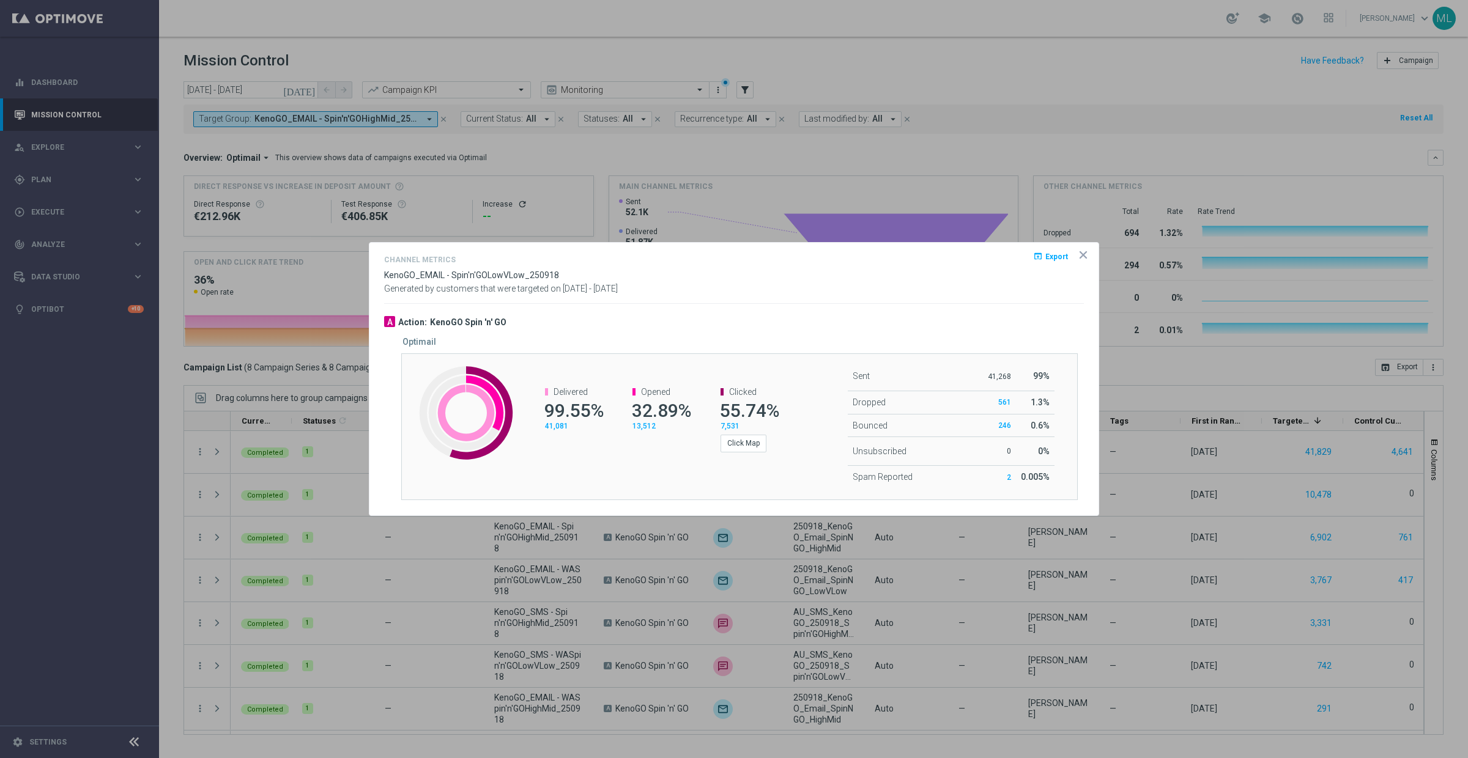
click at [1049, 258] on span "Export" at bounding box center [1056, 256] width 23 height 9
click at [1084, 257] on icon "icon" at bounding box center [1083, 255] width 12 height 12
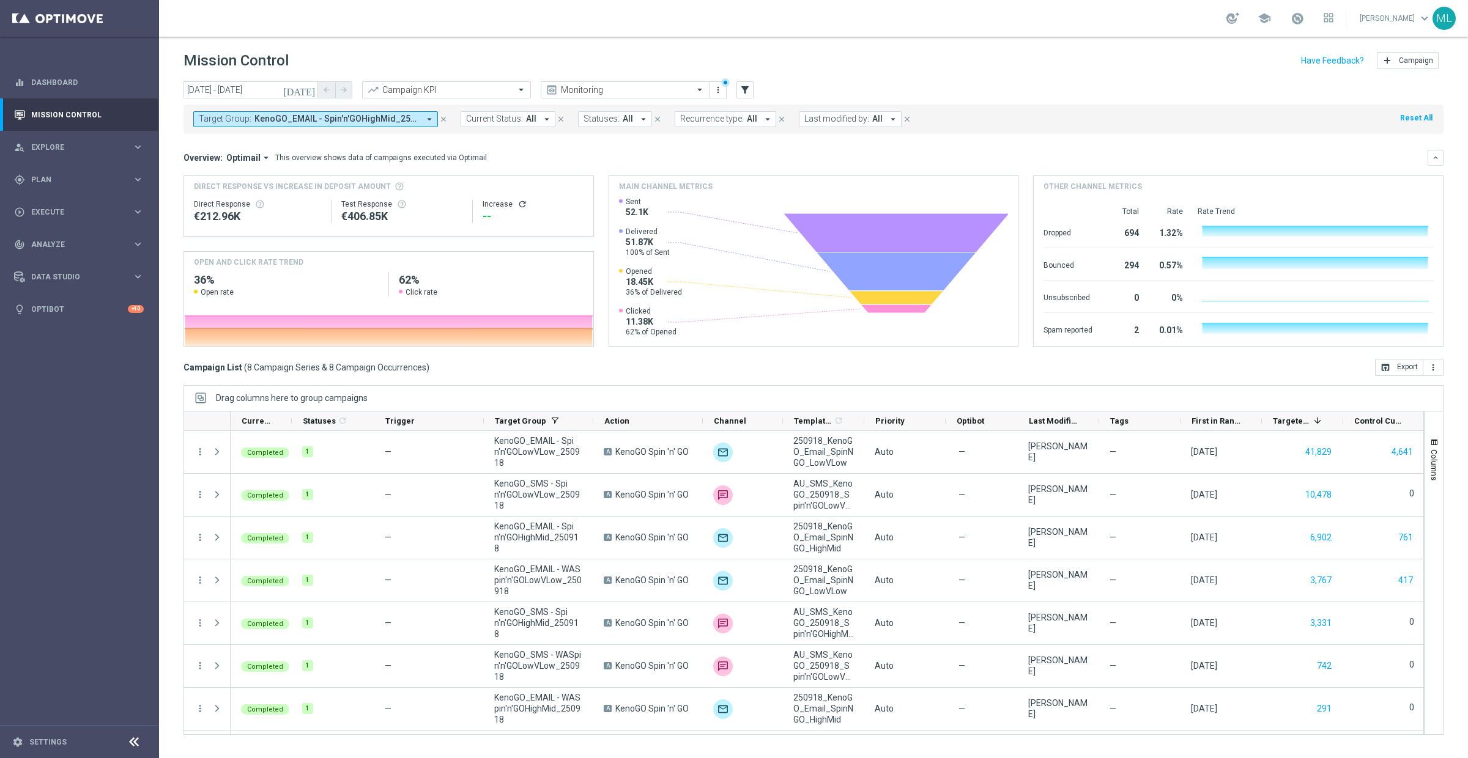
click at [308, 90] on icon "[DATE]" at bounding box center [299, 89] width 33 height 11
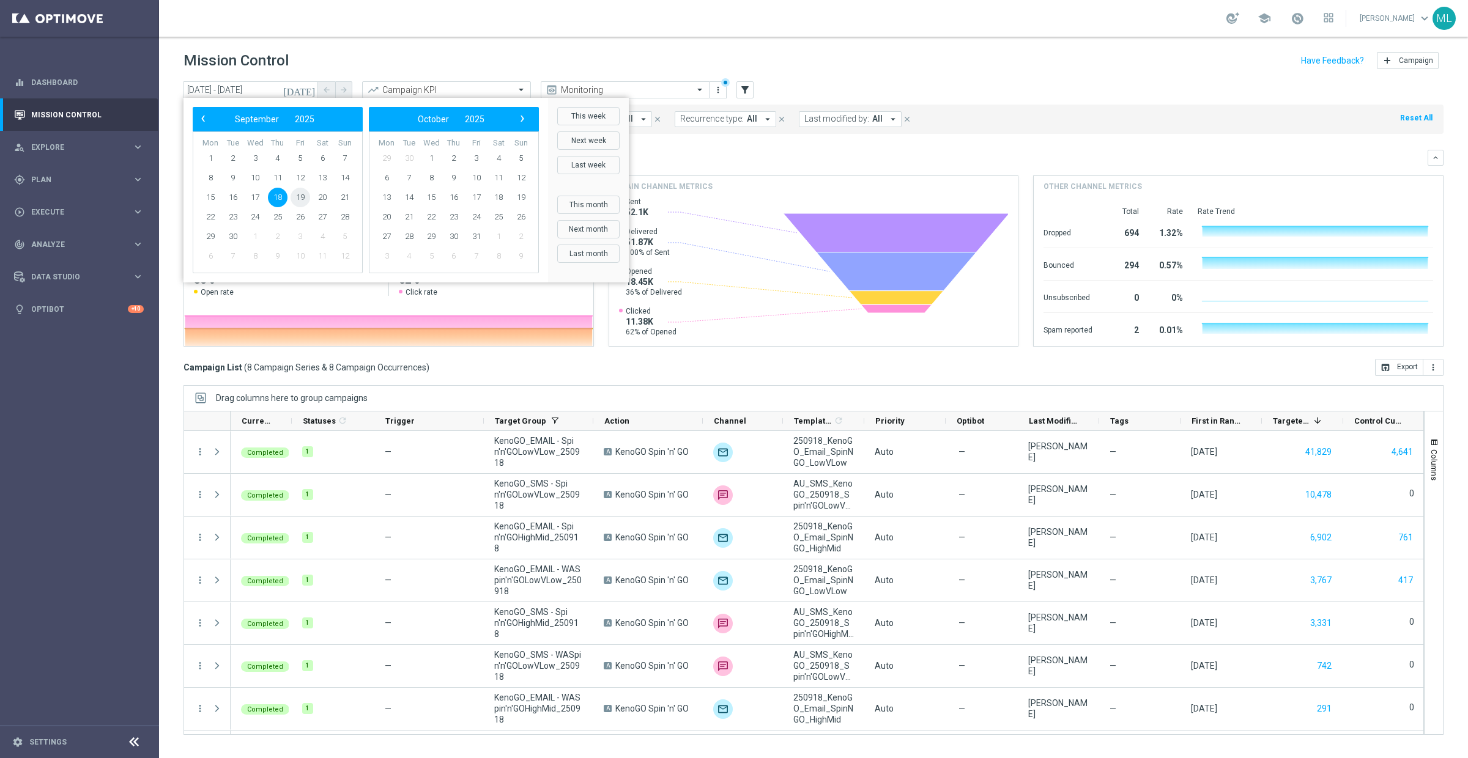
click at [303, 199] on span "19" at bounding box center [301, 198] width 20 height 20
click at [297, 197] on span "19" at bounding box center [301, 198] width 20 height 20
type input "19 Sep 2025 - 19 Sep 2025"
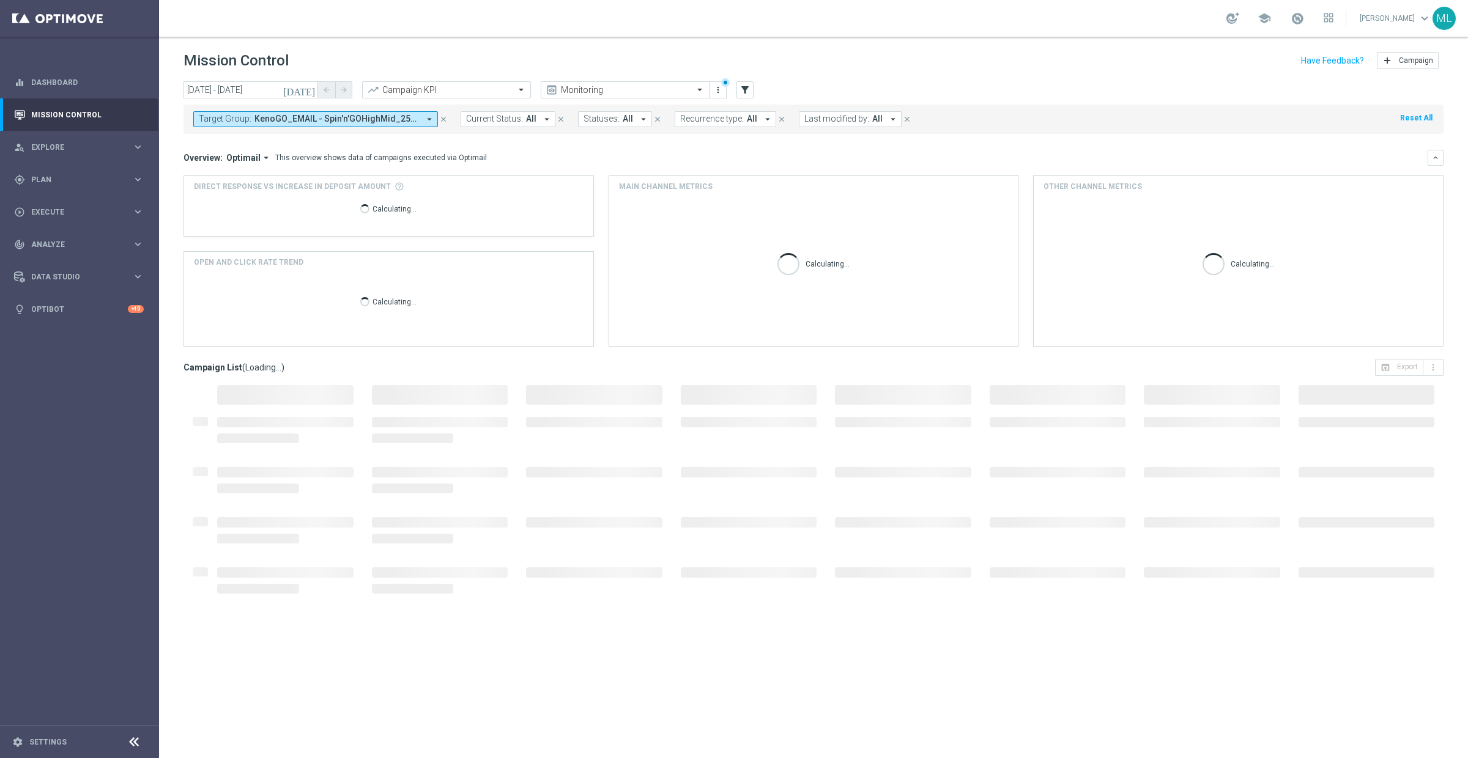
click at [321, 120] on span "KenoGO_EMAIL - Spin'n'GOHighMid_250918, KenoGO_EMAIL - Spin'n'GOLowVLow_250918,…" at bounding box center [336, 119] width 165 height 10
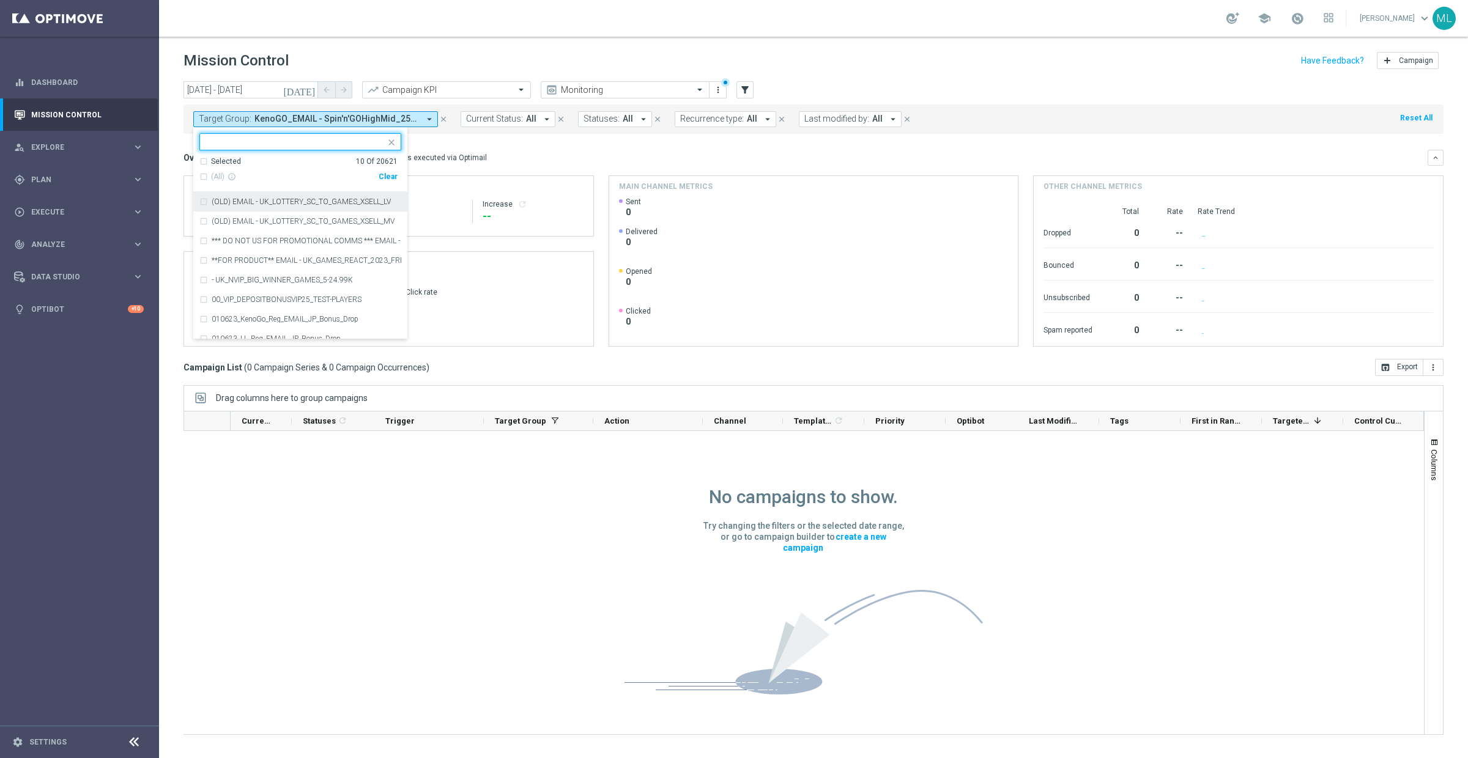
click at [0, 0] on div "Clear" at bounding box center [0, 0] width 0 height 0
click at [228, 143] on input "text" at bounding box center [295, 142] width 179 height 10
click at [204, 176] on div "(All Search Results)" at bounding box center [288, 177] width 179 height 10
type input "250919"
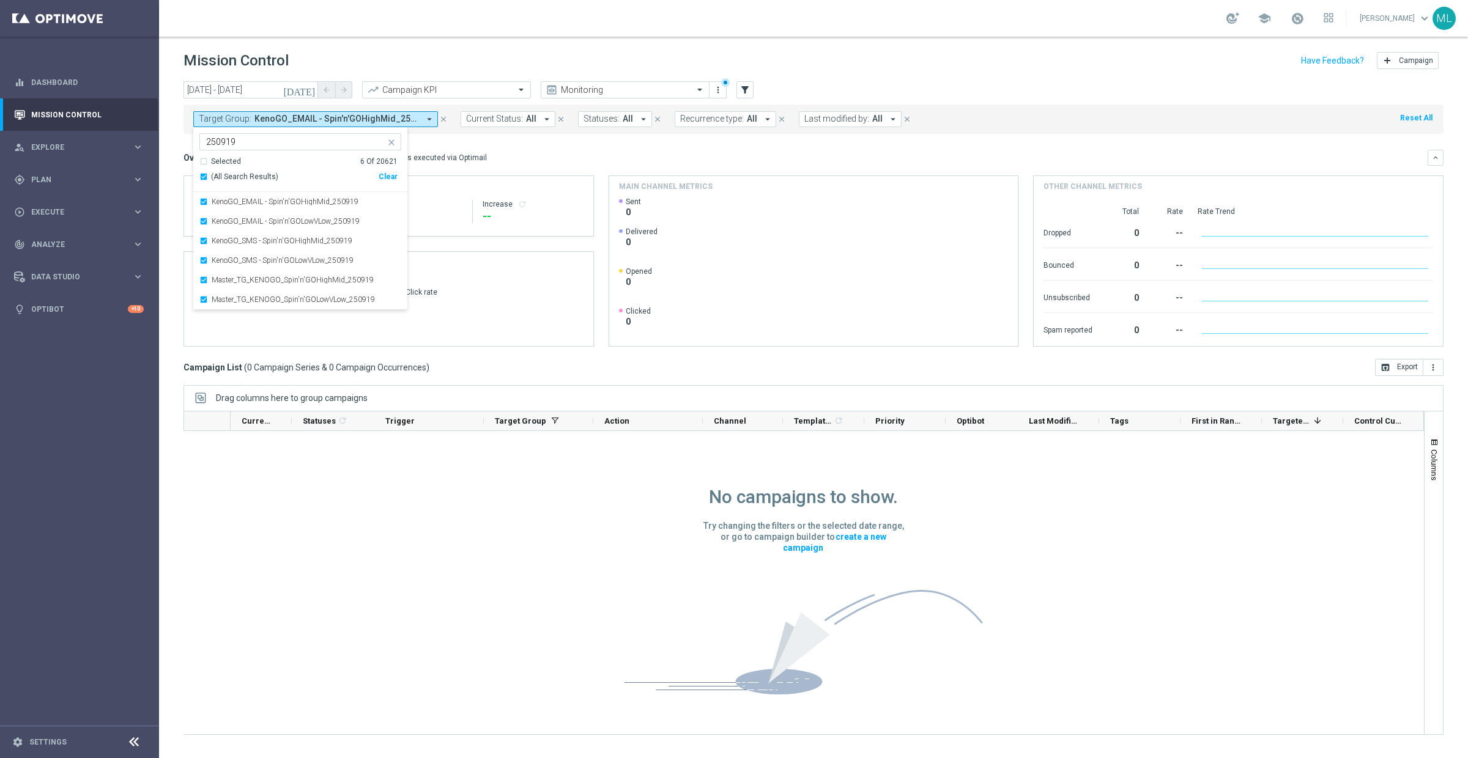
click at [515, 145] on mini-dashboard "Overview: Optimail arrow_drop_down This overview shows data of campaigns execut…" at bounding box center [814, 246] width 1260 height 225
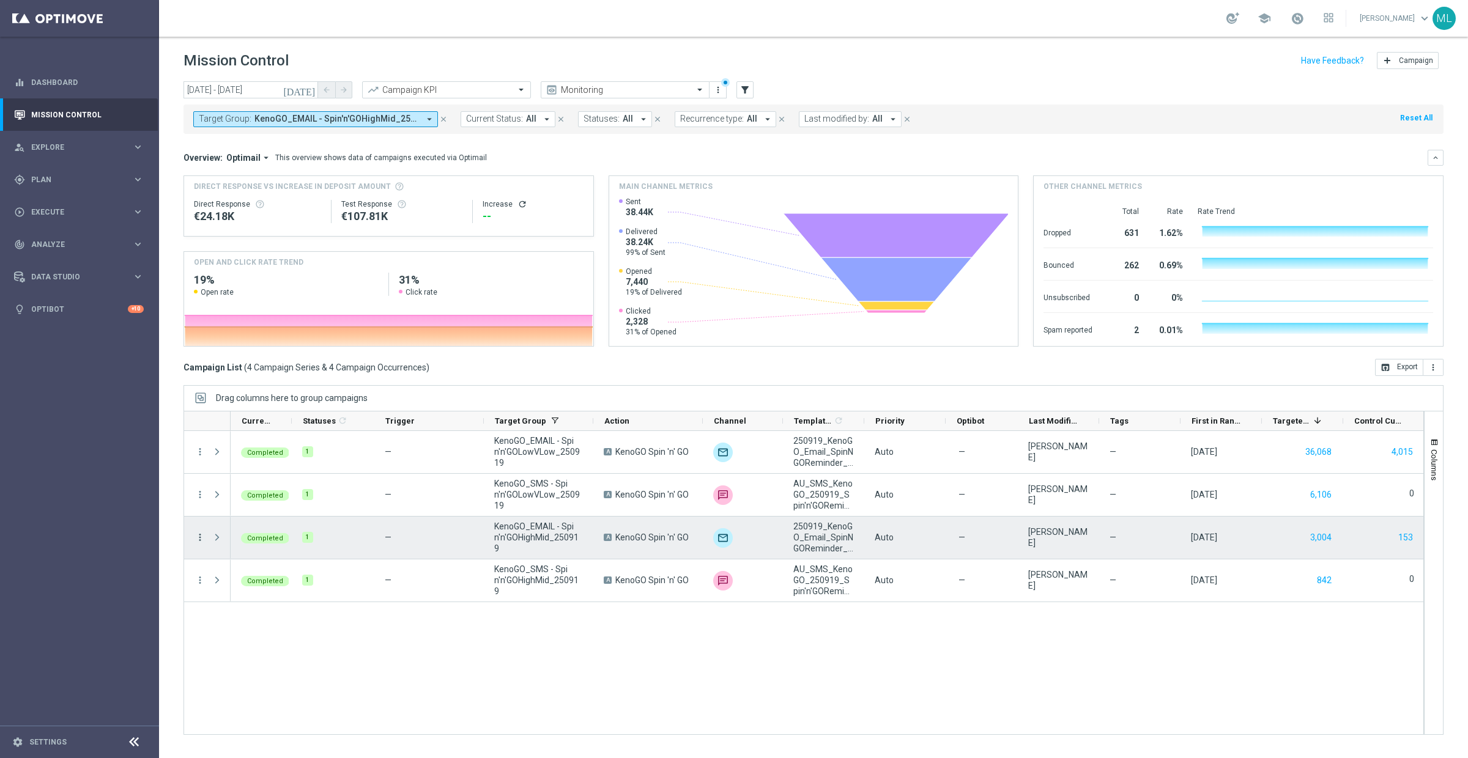
click at [199, 538] on icon "more_vert" at bounding box center [200, 537] width 11 height 11
click at [242, 619] on div "bar_chart Go to Campaign Analysis" at bounding box center [275, 614] width 138 height 17
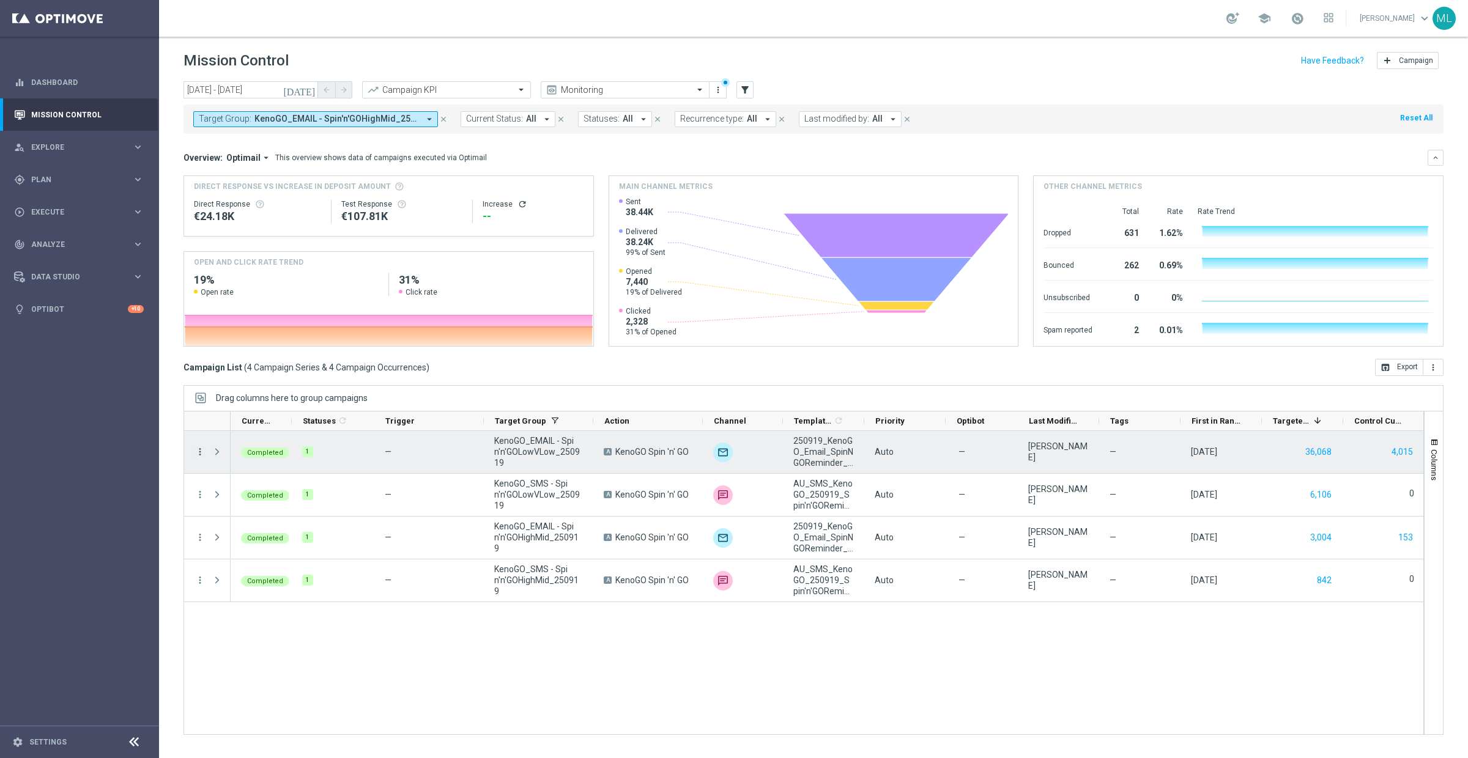
click at [200, 450] on icon "more_vert" at bounding box center [200, 452] width 11 height 11
click at [250, 525] on span "Go to Campaign Analysis" at bounding box center [267, 528] width 87 height 9
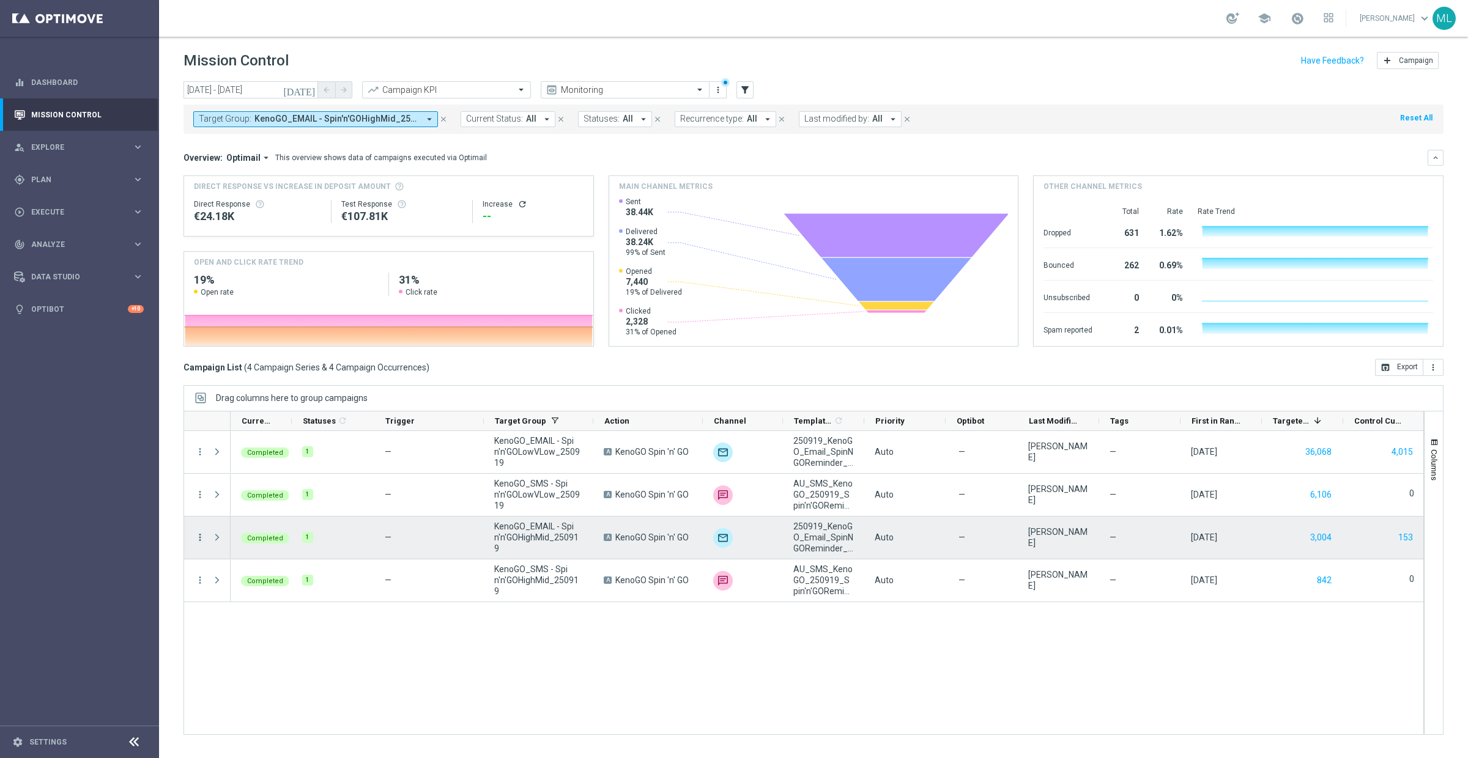
click at [198, 535] on icon "more_vert" at bounding box center [200, 537] width 11 height 11
click at [238, 577] on span "Channel Metrics" at bounding box center [252, 580] width 57 height 9
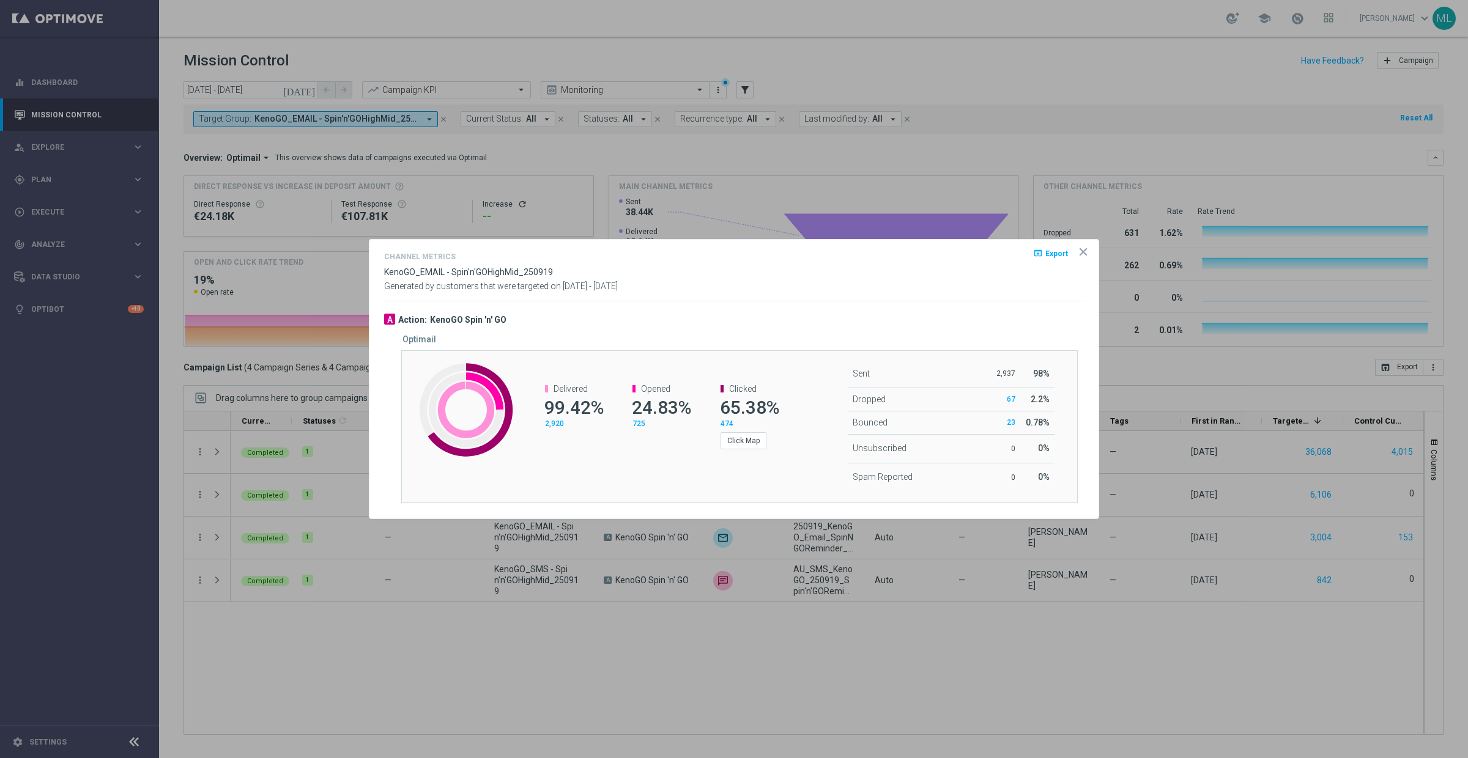
click at [1056, 250] on span "Export" at bounding box center [1056, 254] width 23 height 9
click at [1080, 258] on div "open_in_browser Export" at bounding box center [1065, 259] width 37 height 18
click at [1083, 251] on icon "icon" at bounding box center [1083, 252] width 6 height 6
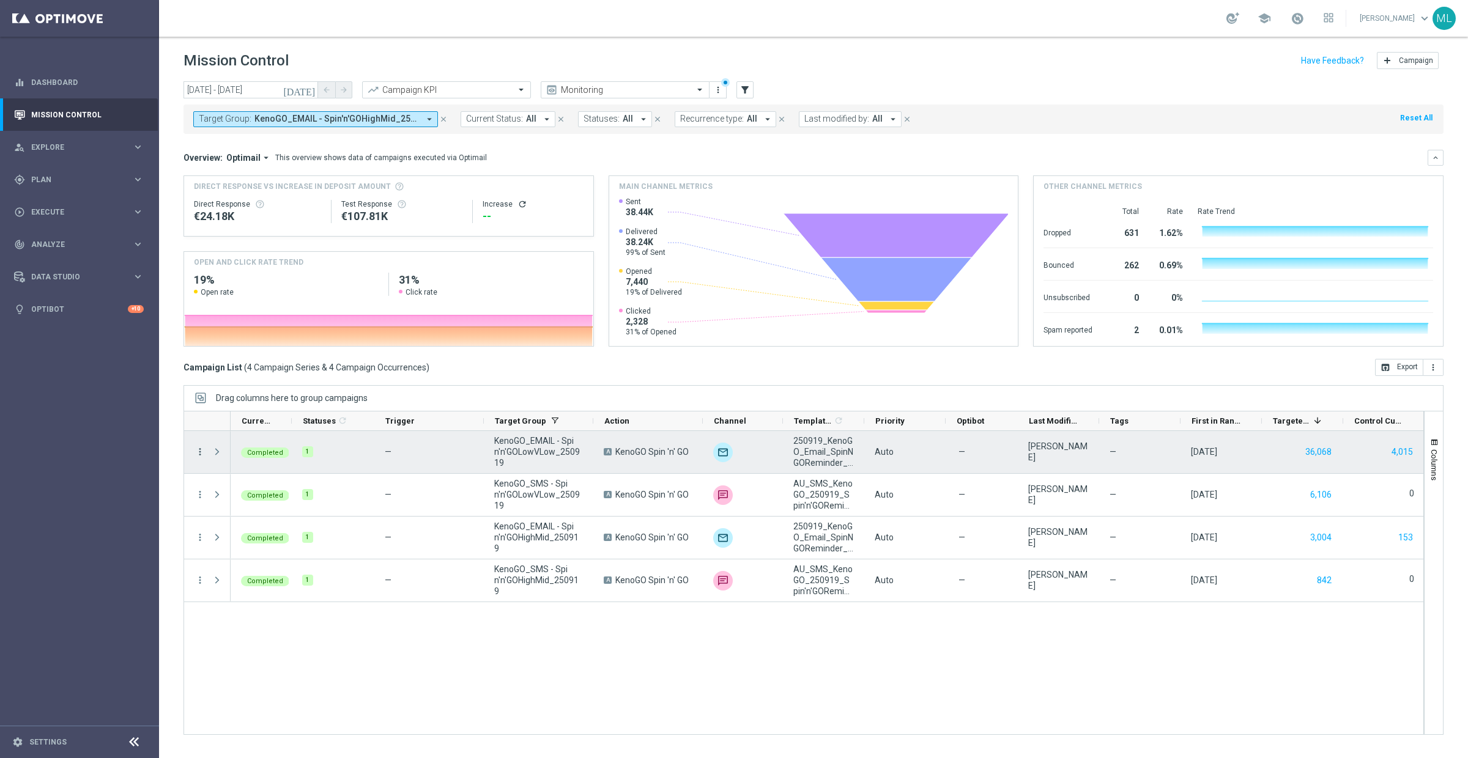
click at [198, 448] on icon "more_vert" at bounding box center [200, 452] width 11 height 11
click at [253, 492] on span "Channel Metrics" at bounding box center [252, 494] width 57 height 9
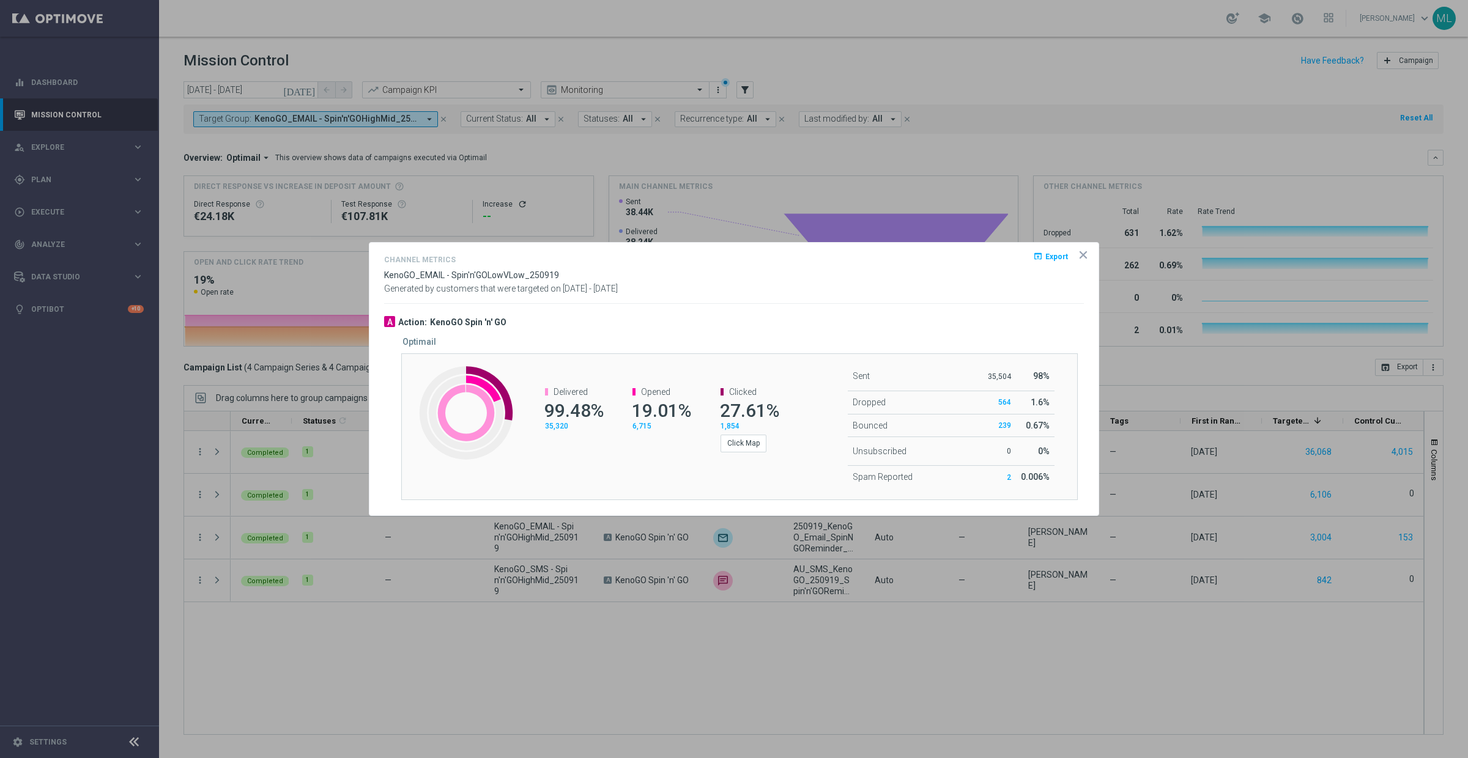
click at [1050, 259] on span "Export" at bounding box center [1056, 256] width 23 height 9
click at [1091, 253] on opti-dialog-container "Channel Metrics open_in_browser Export KenoGO_EMAIL - Spin'n'GOLowVLow_250919 G…" at bounding box center [733, 379] width 729 height 273
click at [1081, 253] on icon "icon" at bounding box center [1083, 255] width 6 height 6
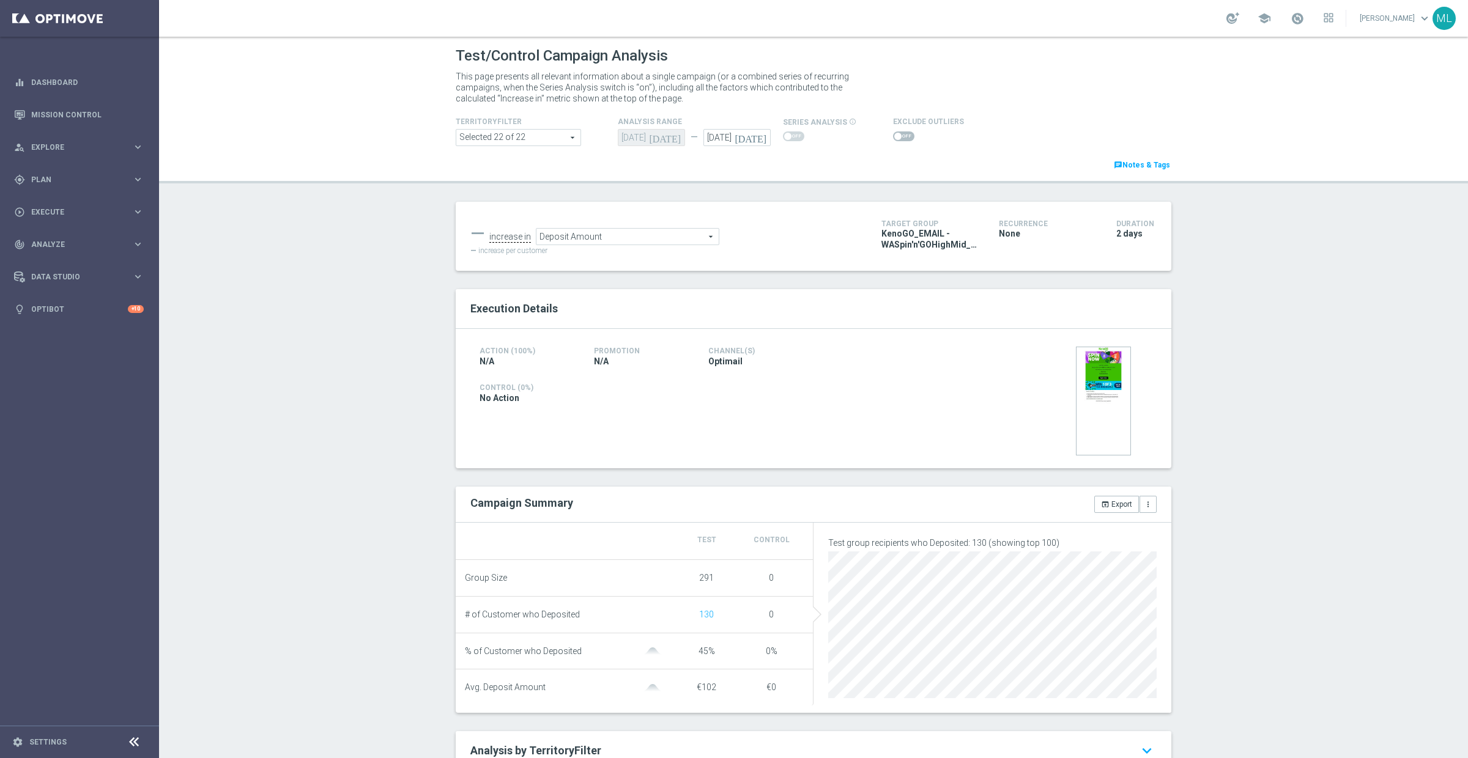
click at [612, 237] on span "Deposit Amount" at bounding box center [627, 237] width 182 height 16
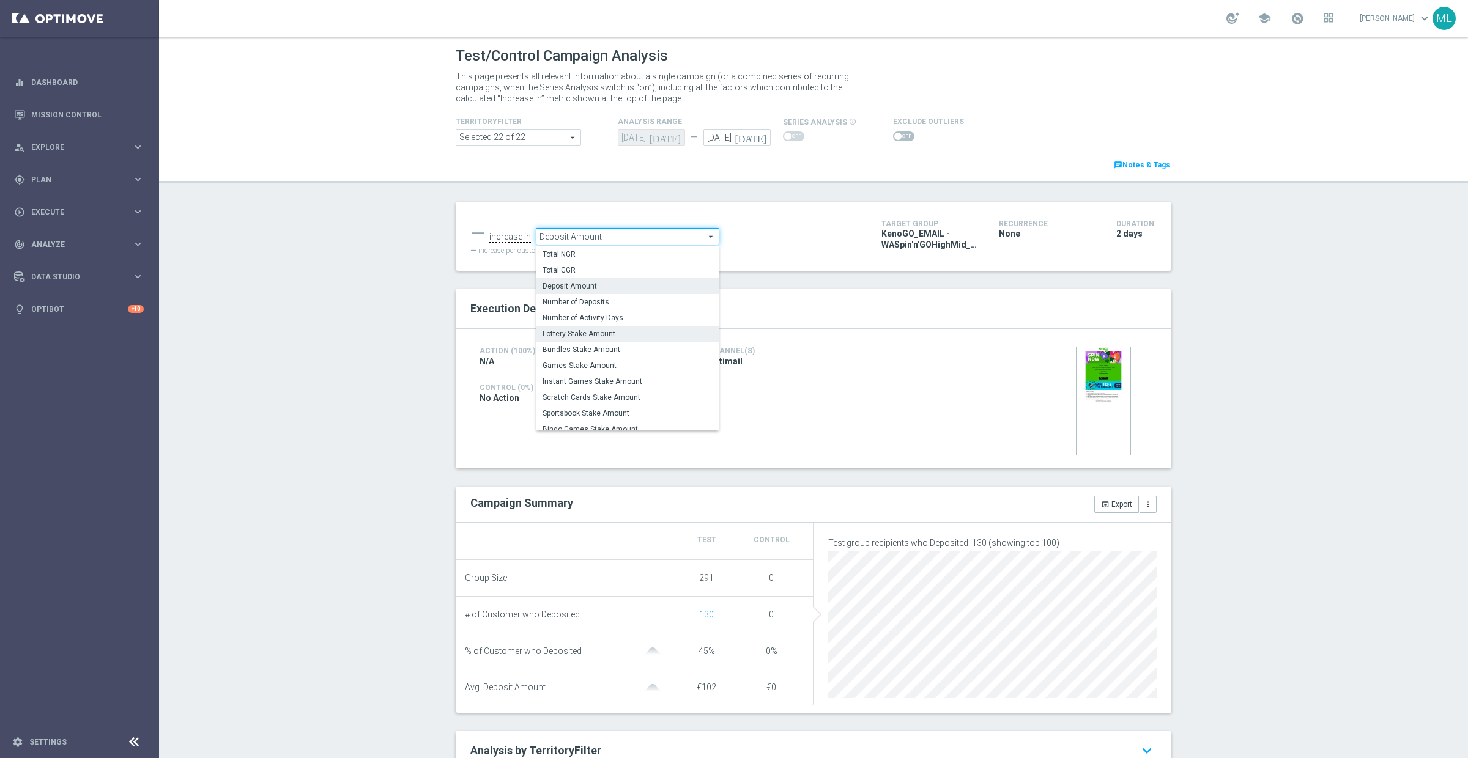
click at [625, 326] on label "Lottery Stake Amount" at bounding box center [627, 334] width 182 height 16
type input "Lottery Stake Amount"
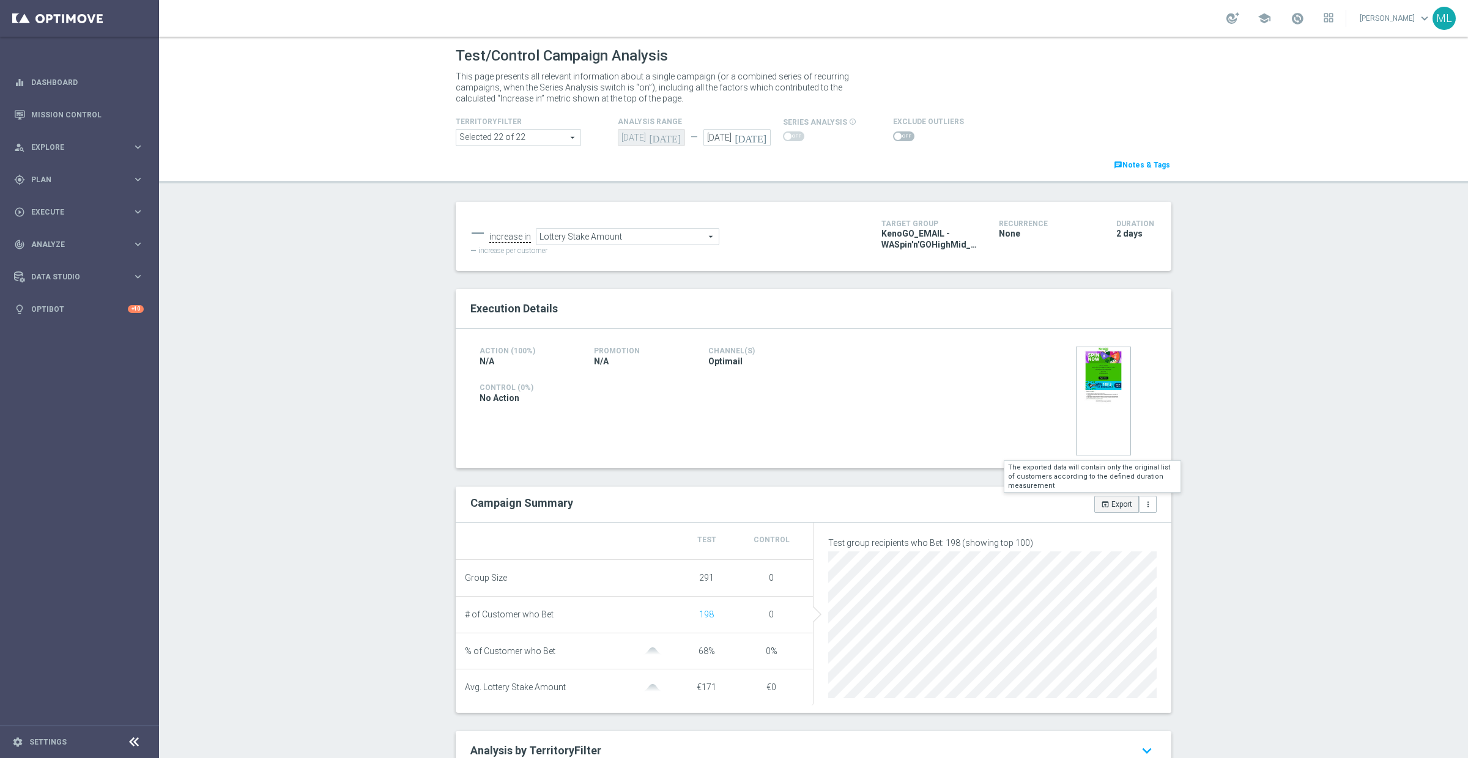
scroll to position [224, 0]
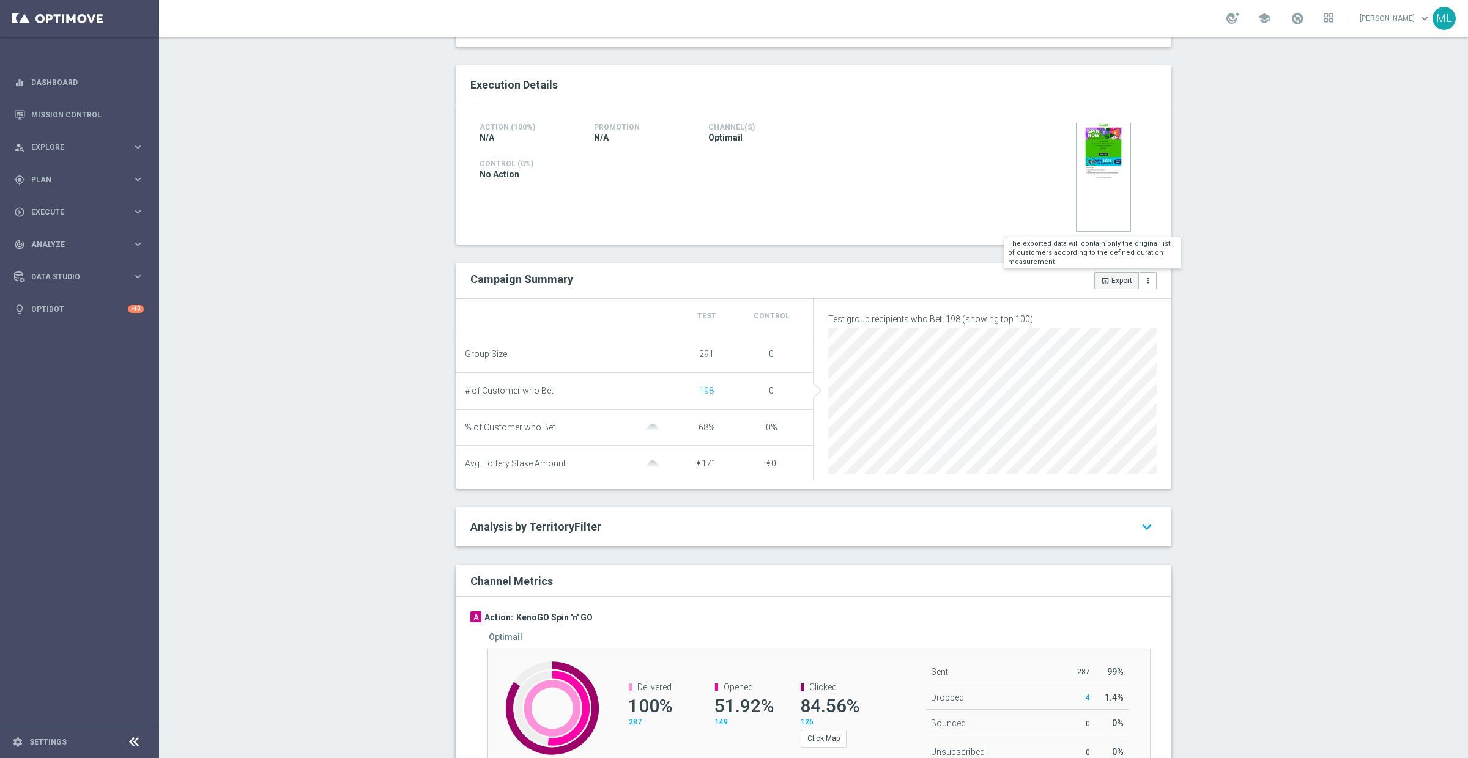
click at [1116, 284] on button "open_in_browser Export" at bounding box center [1116, 280] width 45 height 17
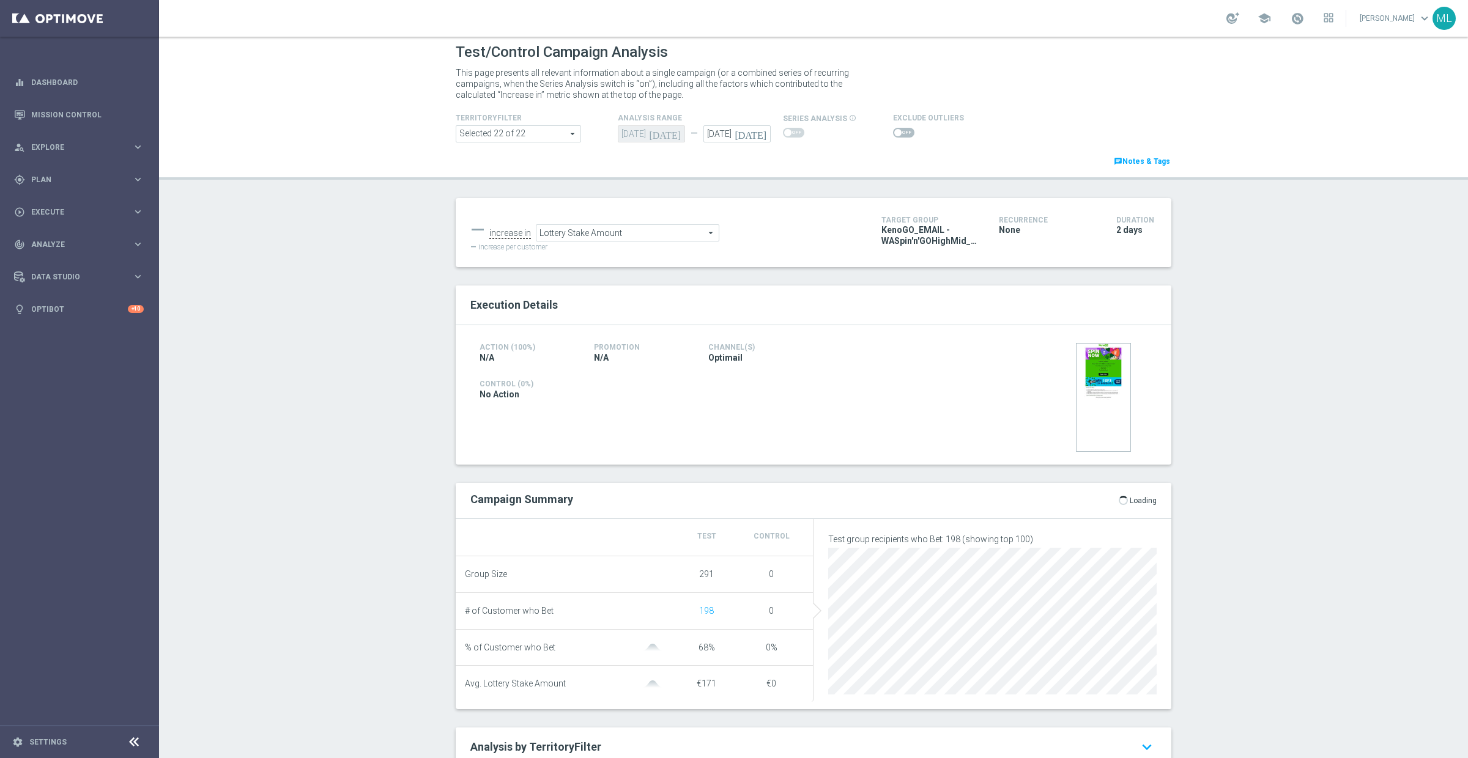
scroll to position [0, 0]
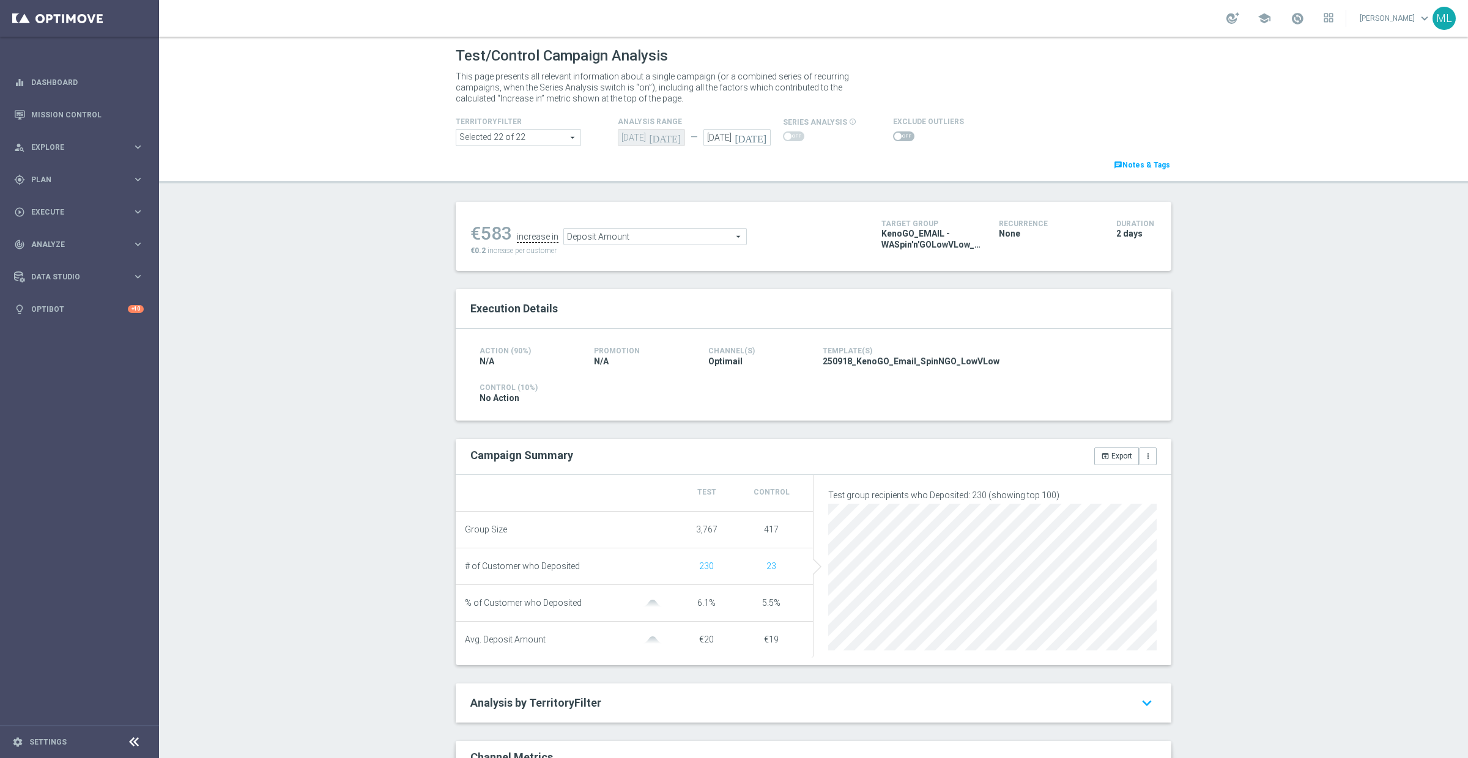
click at [626, 234] on span "Deposit Amount" at bounding box center [655, 237] width 182 height 16
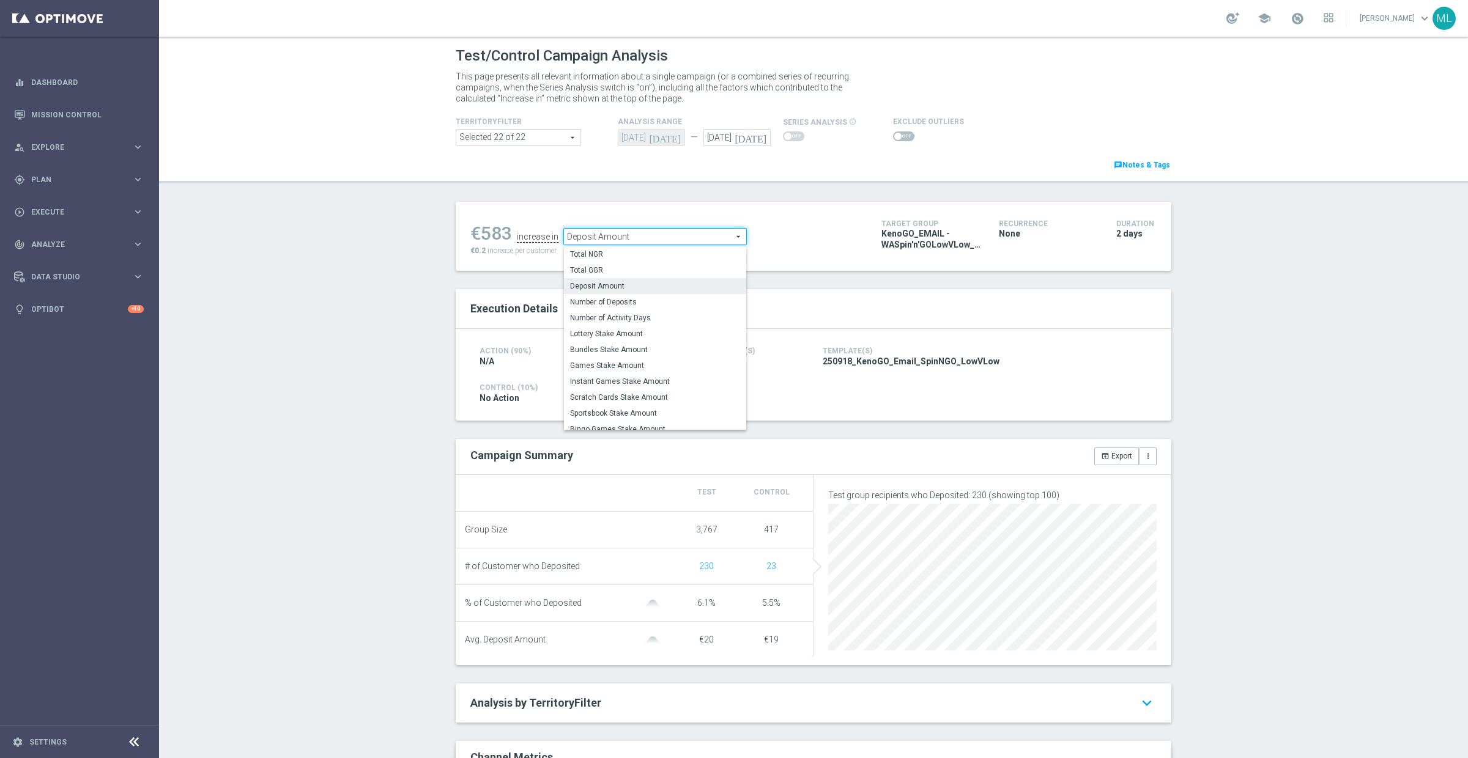
click at [614, 328] on label "Lottery Stake Amount" at bounding box center [655, 334] width 182 height 16
type input "Lottery Stake Amount"
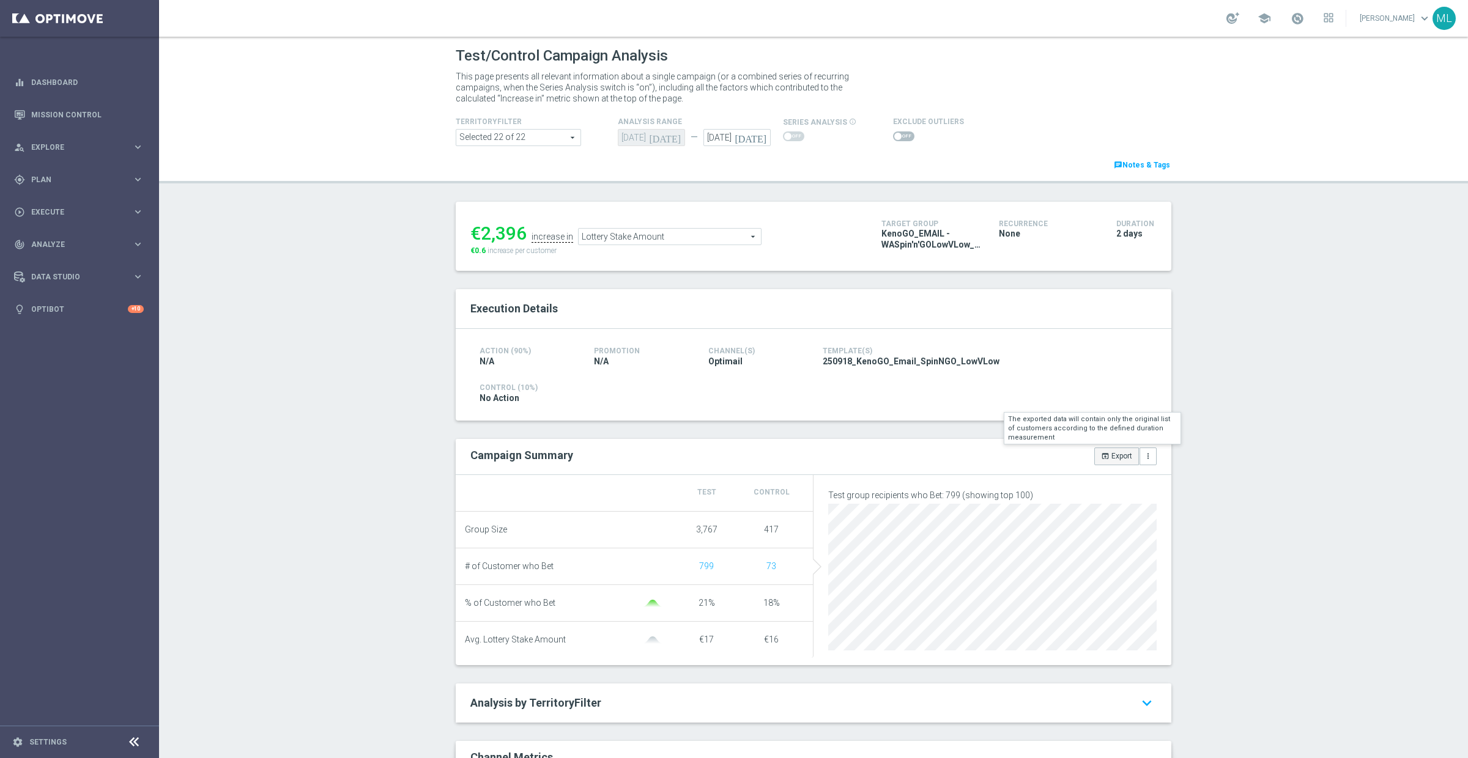
click at [1116, 454] on button "open_in_browser Export" at bounding box center [1116, 456] width 45 height 17
click at [1099, 454] on button "open_in_browser Export" at bounding box center [1116, 456] width 45 height 17
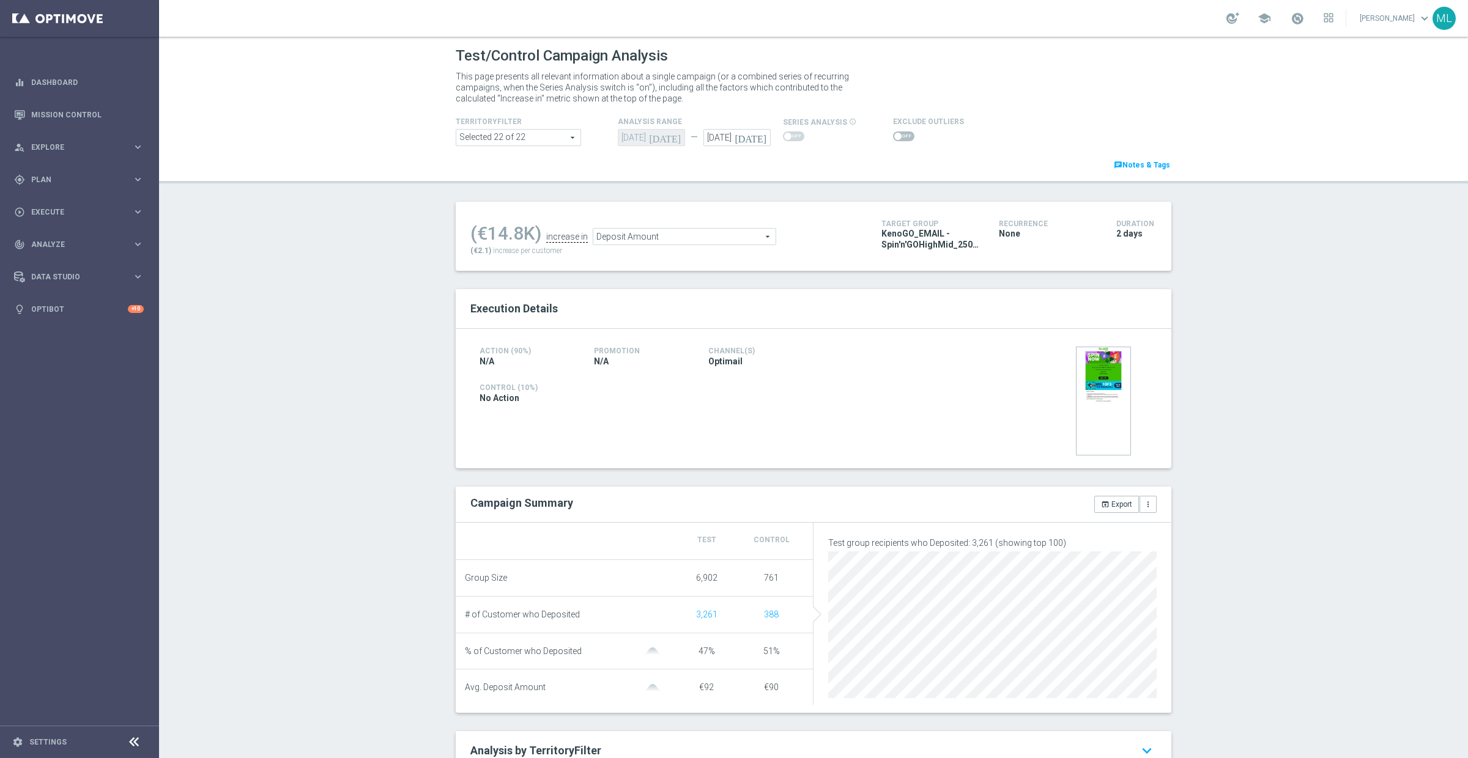
click at [634, 239] on span "Deposit Amount" at bounding box center [684, 237] width 182 height 16
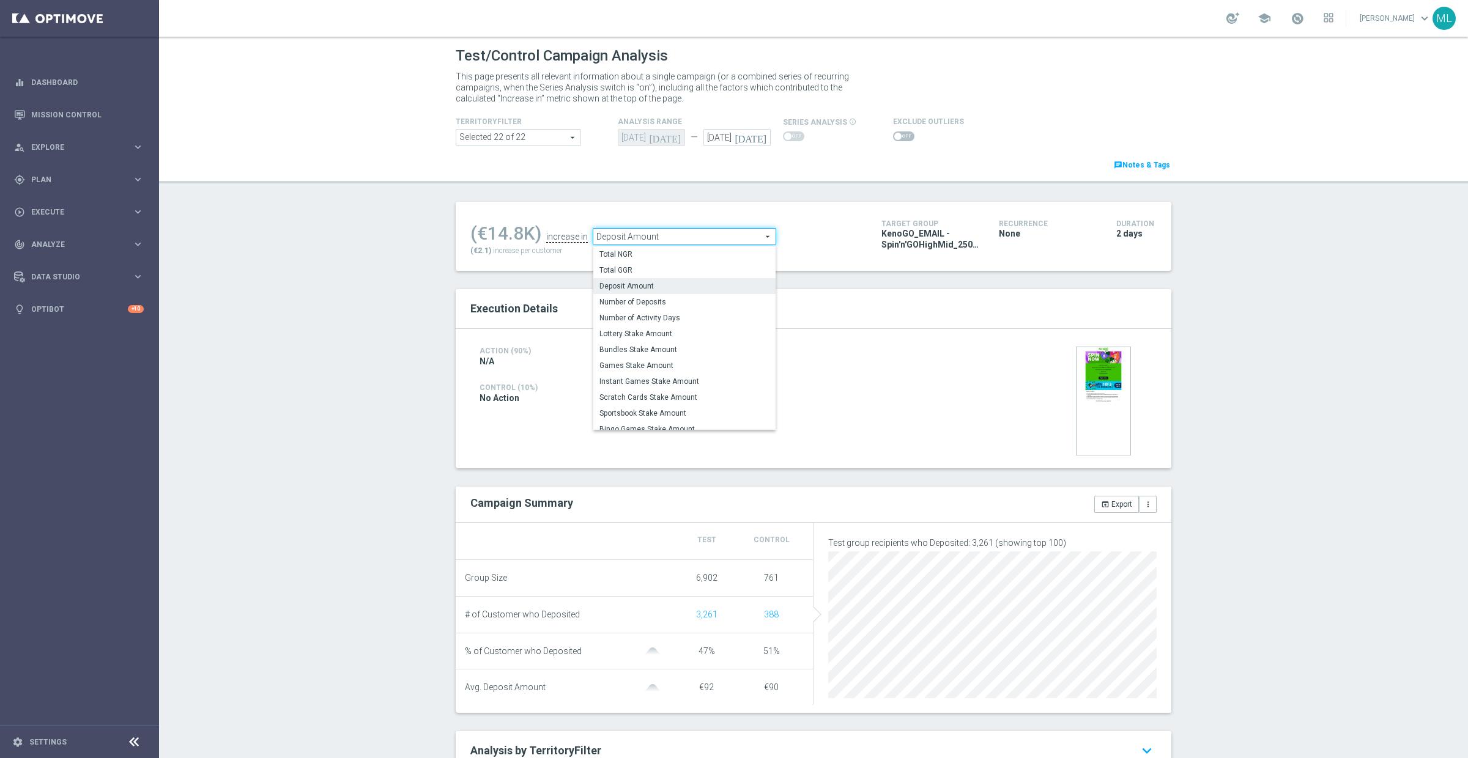
click at [625, 336] on span "Lottery Stake Amount" at bounding box center [684, 334] width 170 height 10
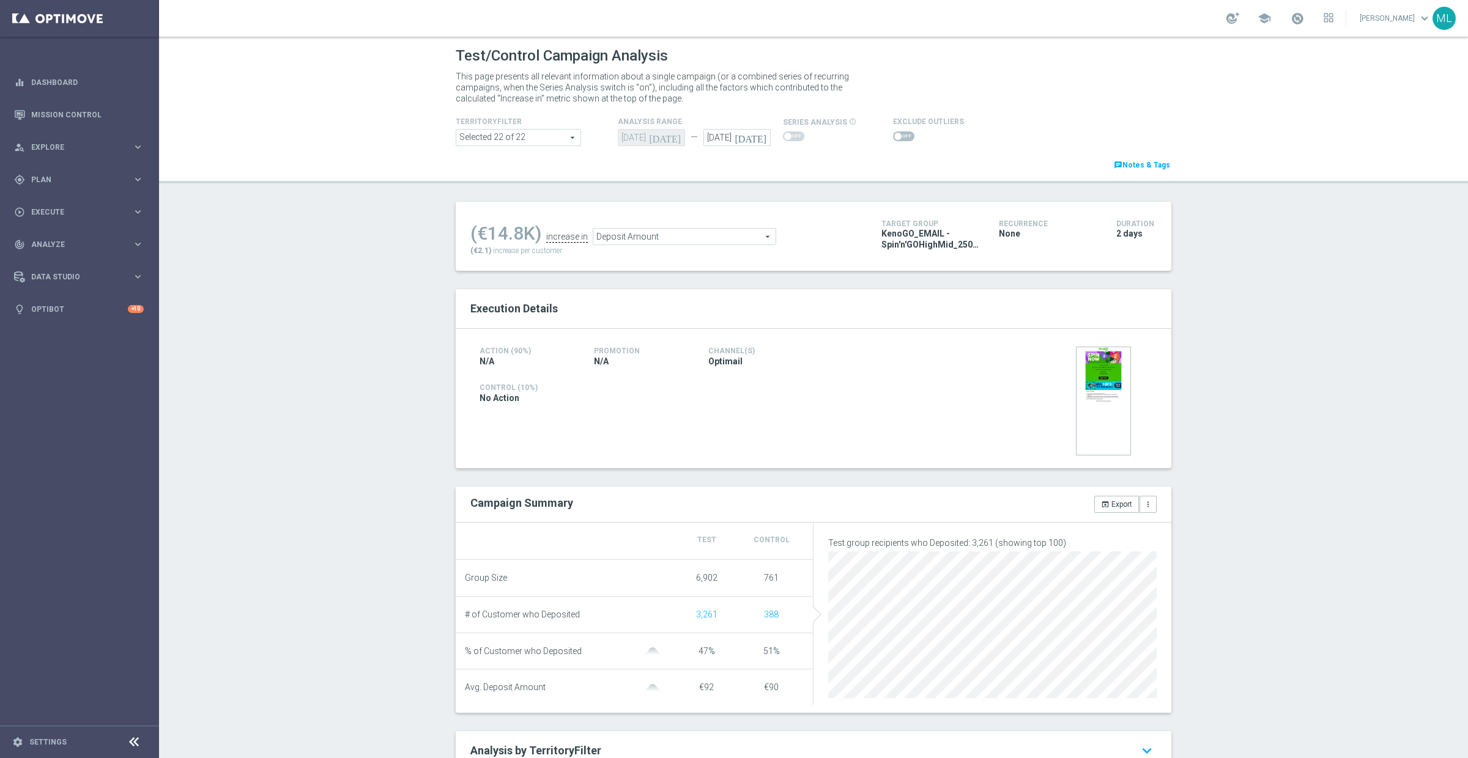
type input "Lottery Stake Amount"
click at [1109, 502] on button "open_in_browser Export" at bounding box center [1116, 504] width 45 height 17
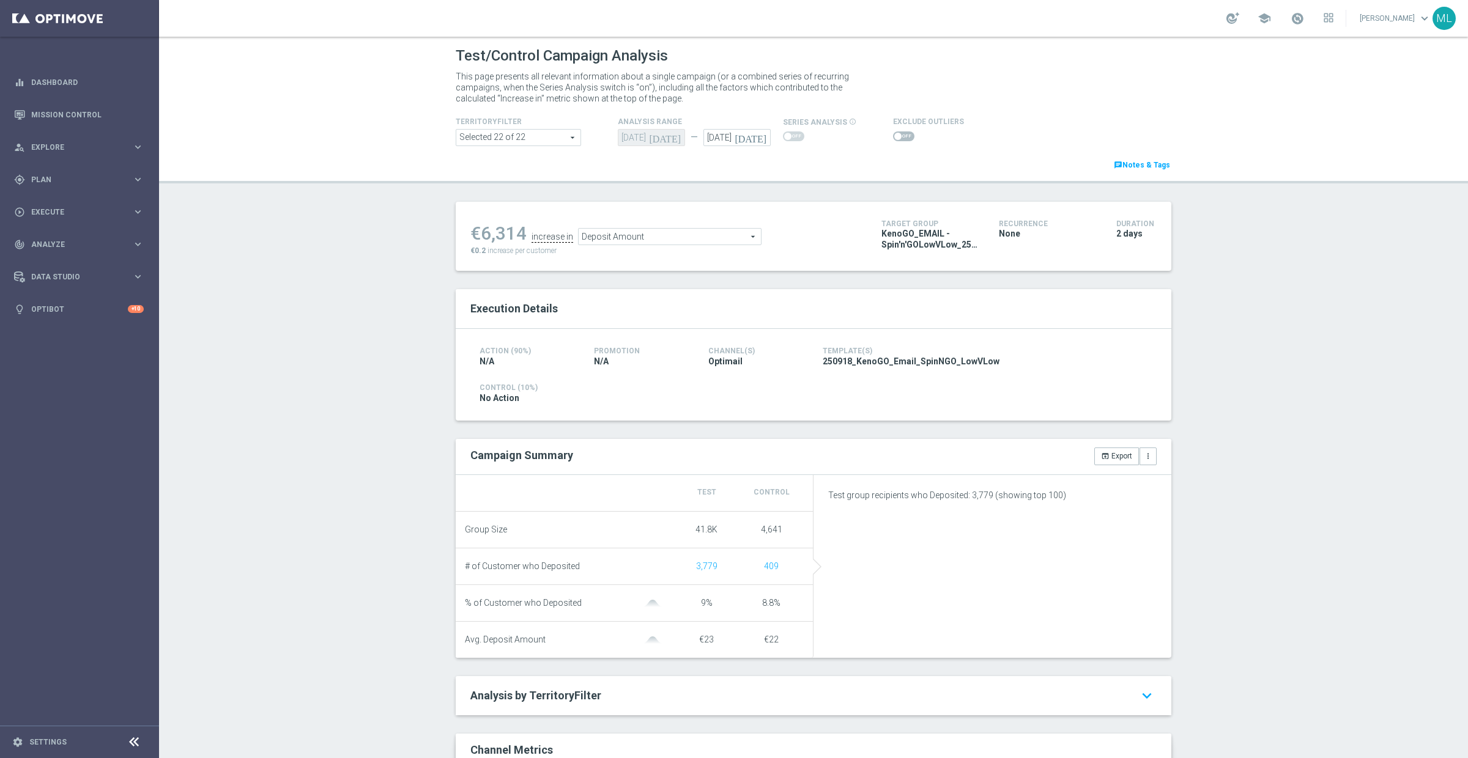
click at [655, 239] on span "Deposit Amount" at bounding box center [670, 237] width 182 height 16
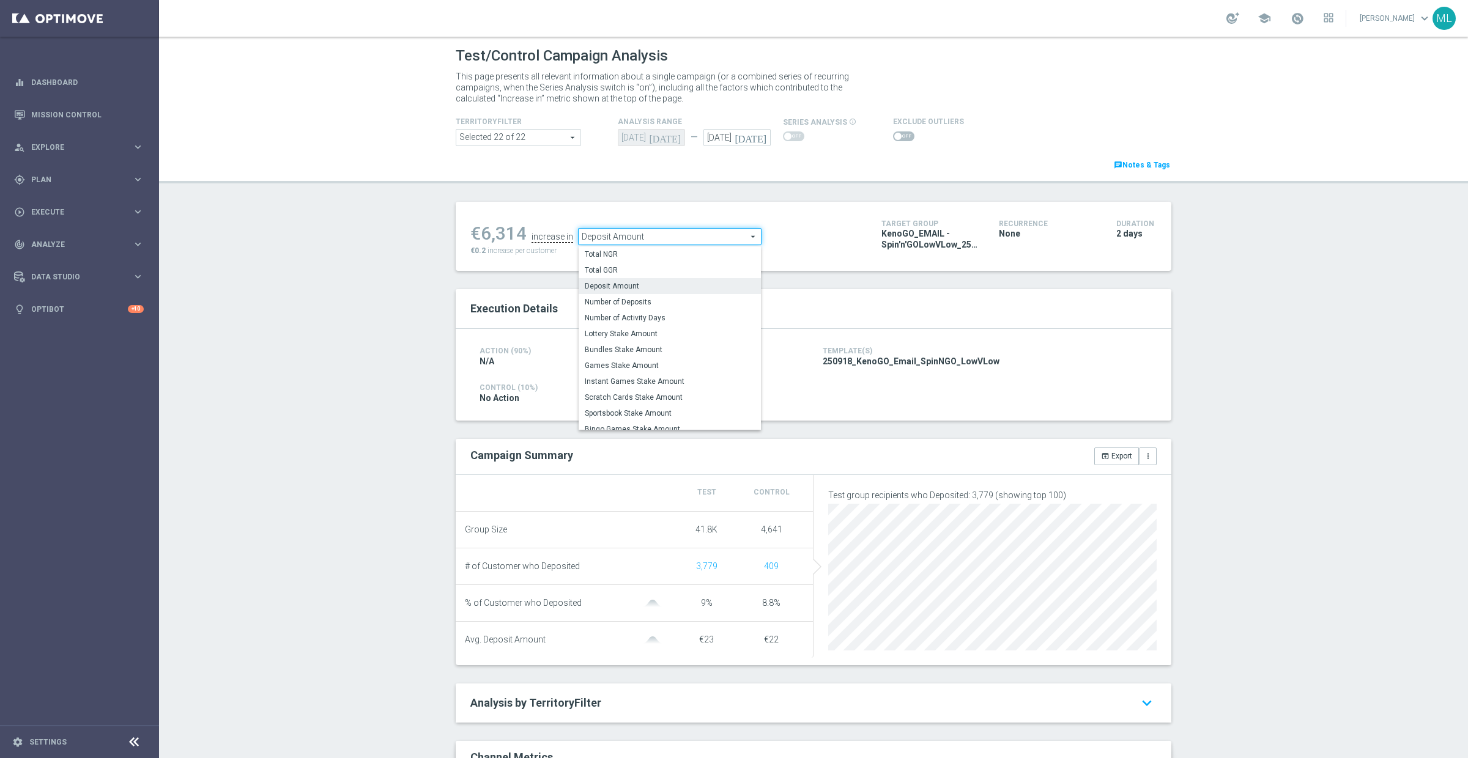
click at [635, 330] on span "Lottery Stake Amount" at bounding box center [670, 334] width 170 height 10
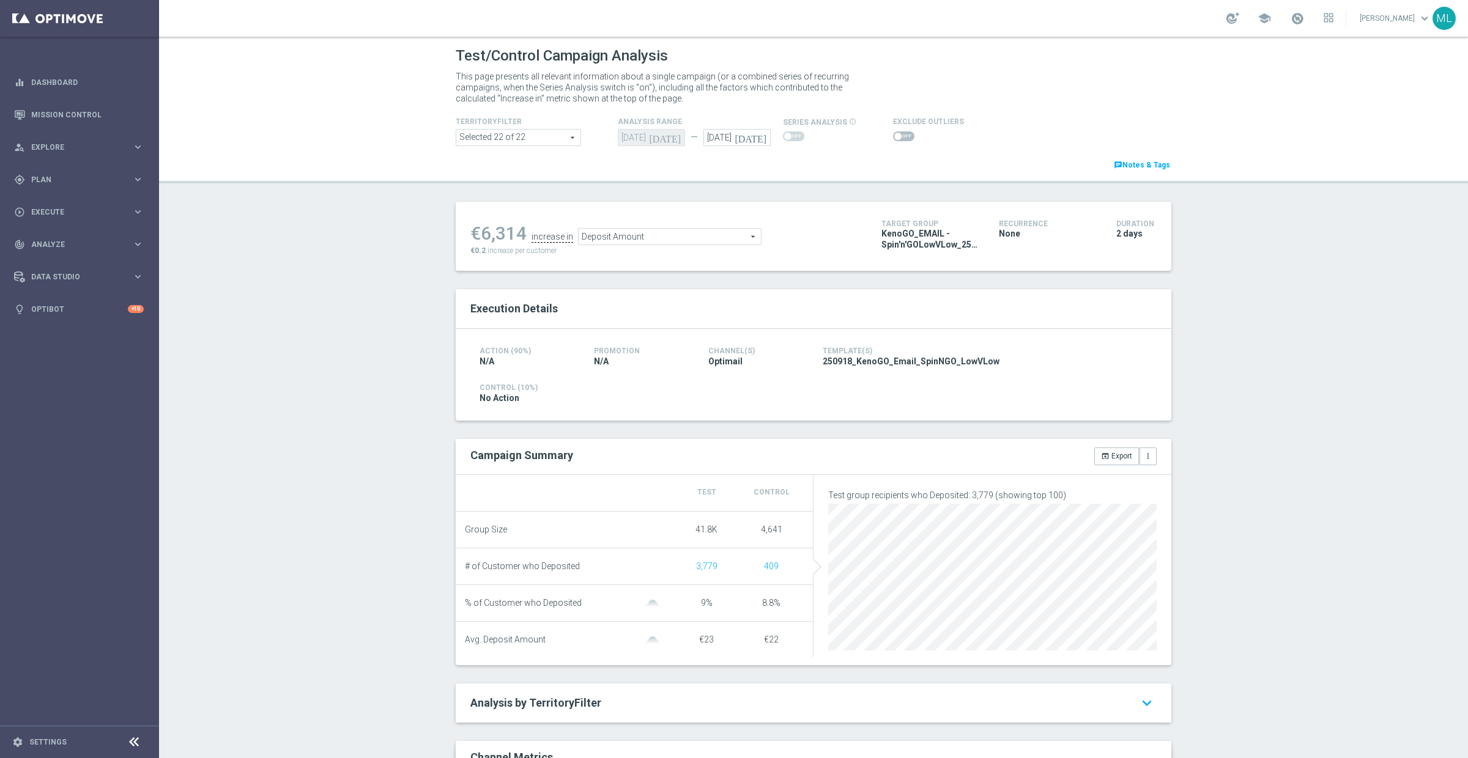
type input "Lottery Stake Amount"
click at [1116, 458] on button "open_in_browser Export" at bounding box center [1116, 456] width 45 height 17
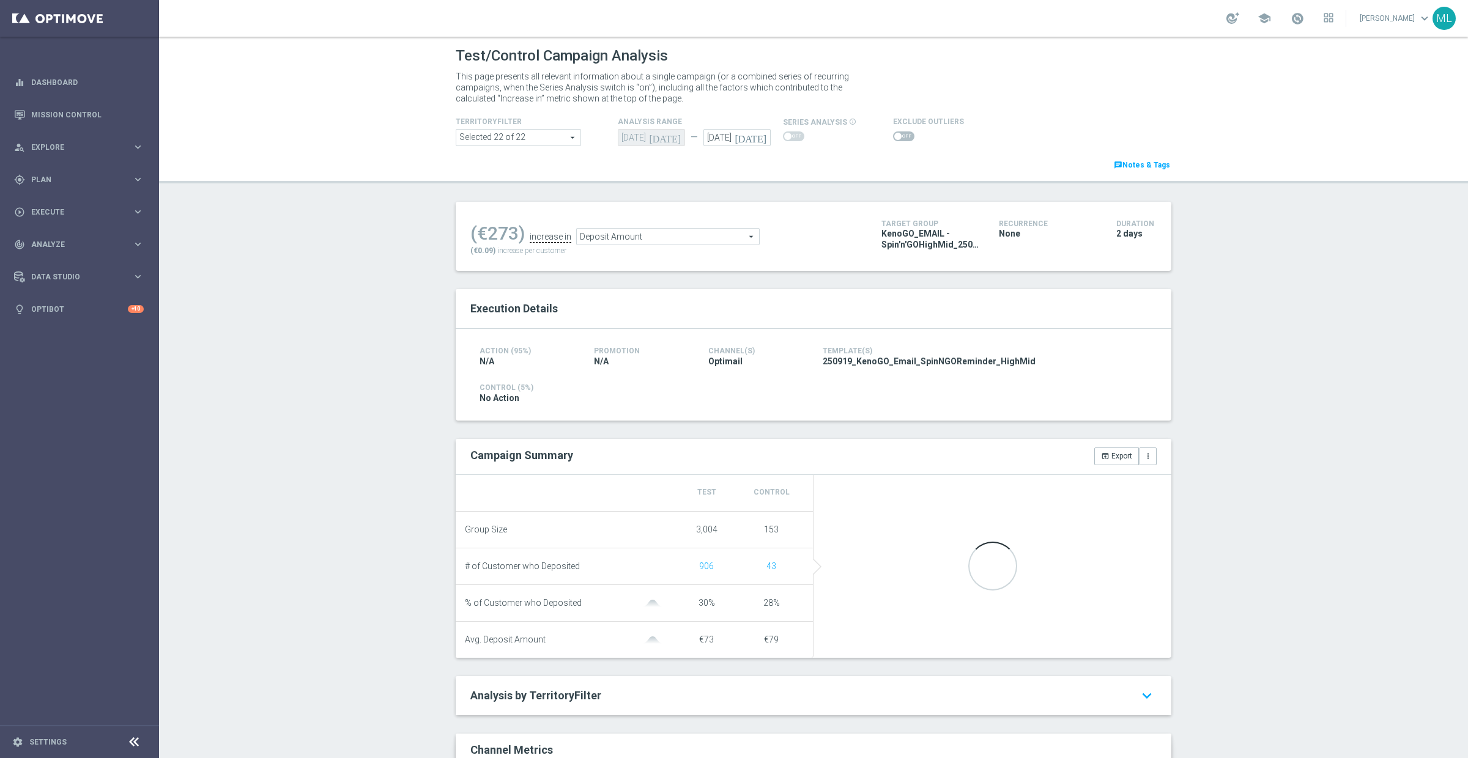
click at [675, 239] on span "Deposit Amount" at bounding box center [668, 237] width 182 height 16
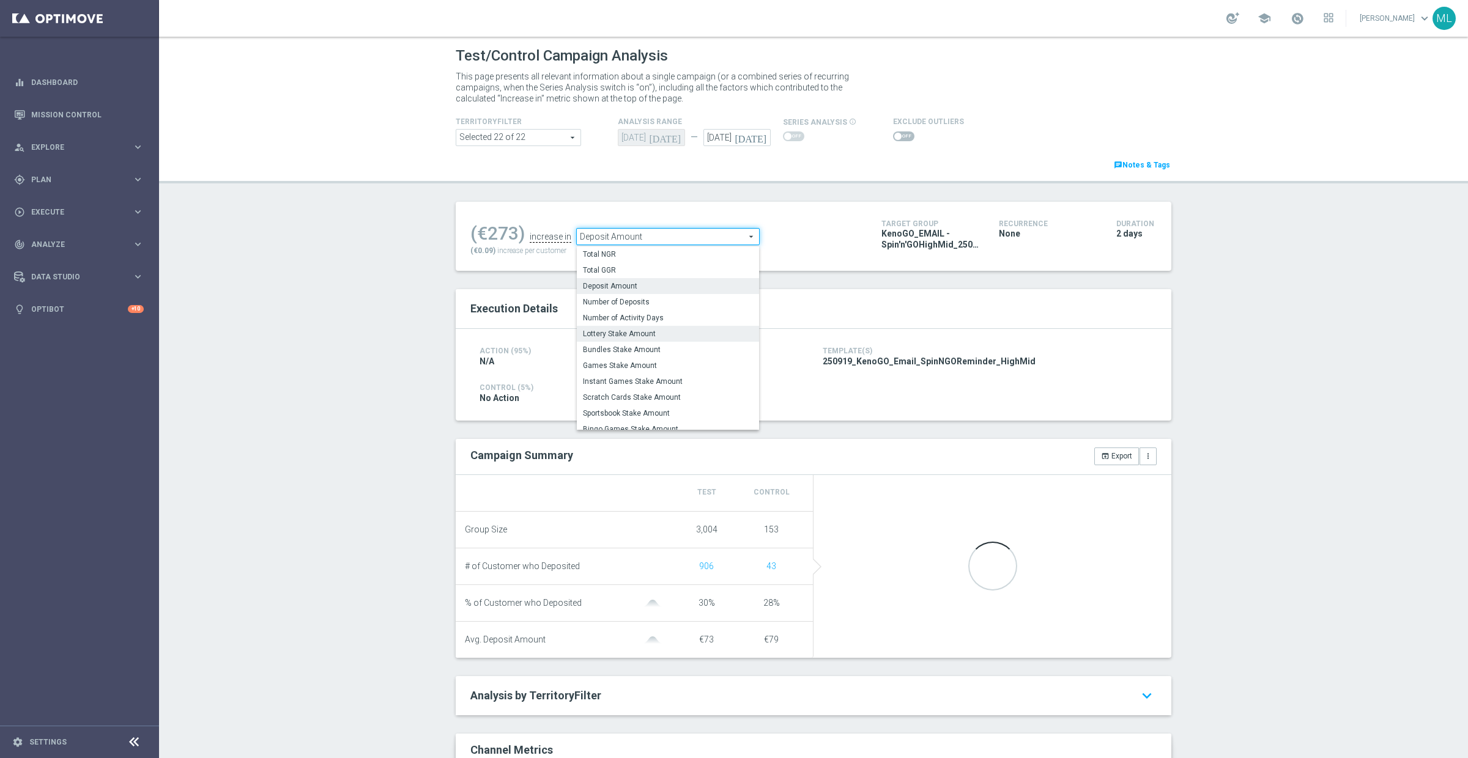
click at [653, 332] on span "Lottery Stake Amount" at bounding box center [668, 334] width 170 height 10
type input "Lottery Stake Amount"
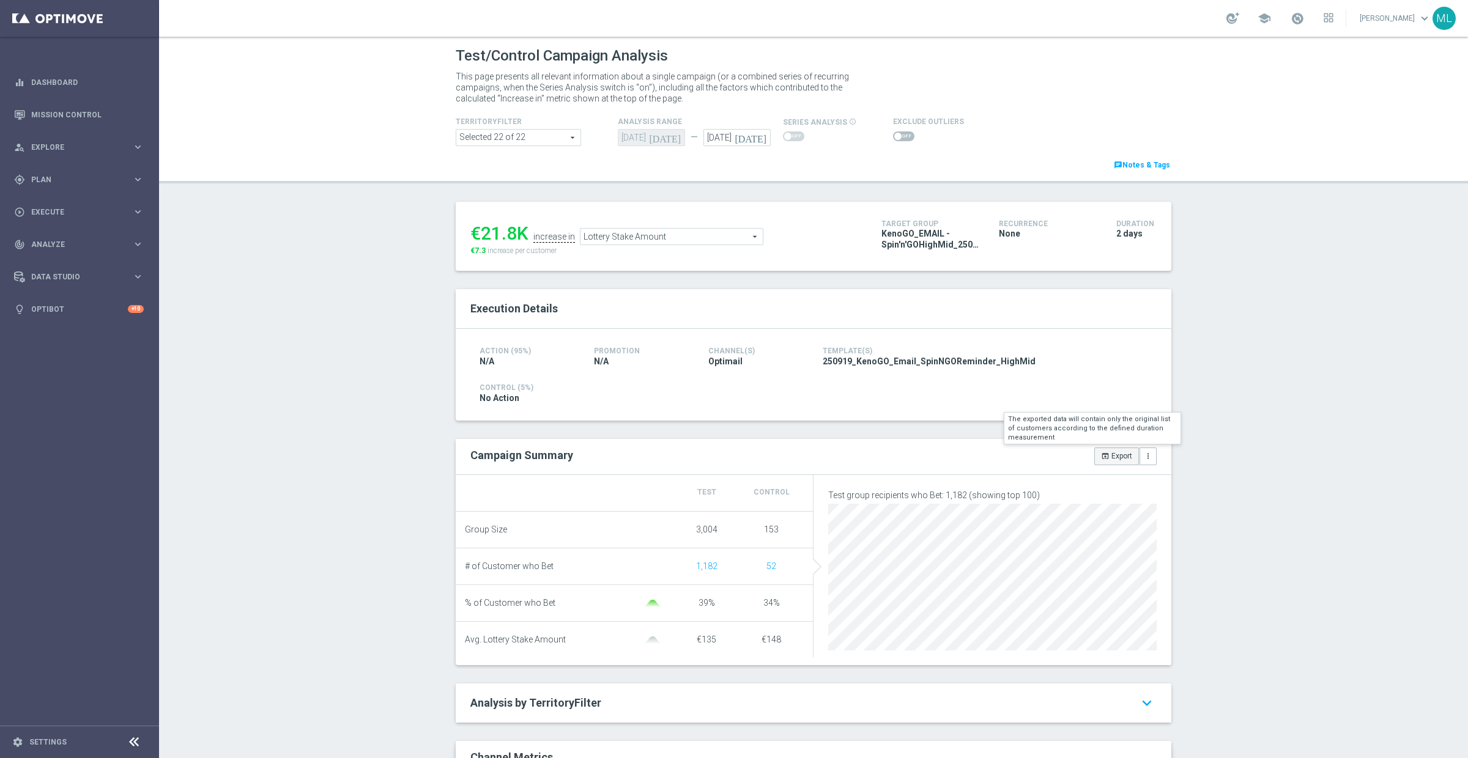
click at [1121, 459] on button "open_in_browser Export" at bounding box center [1116, 456] width 45 height 17
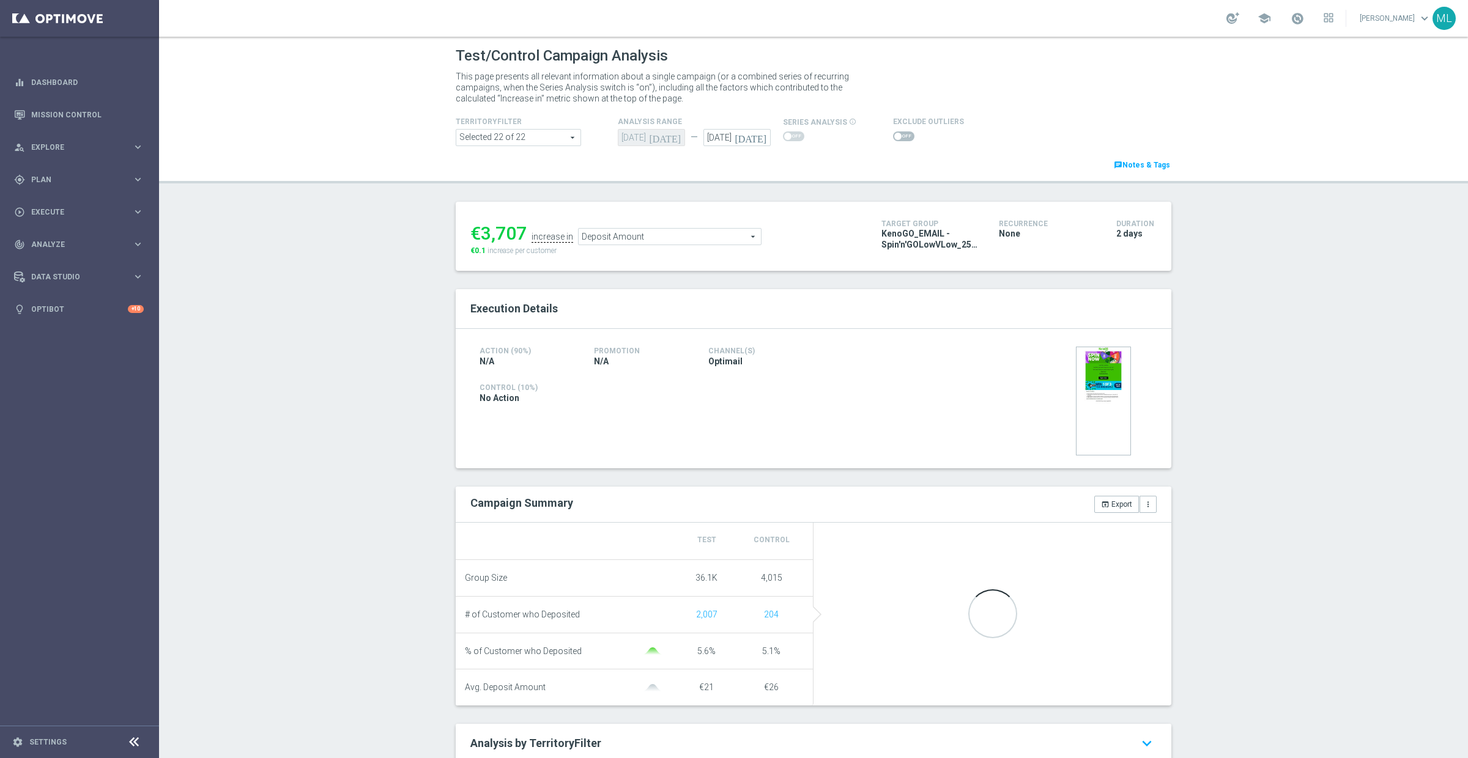
click at [617, 228] on div "Deposit Amount Deposit Amount arrow_drop_down search" at bounding box center [670, 236] width 184 height 17
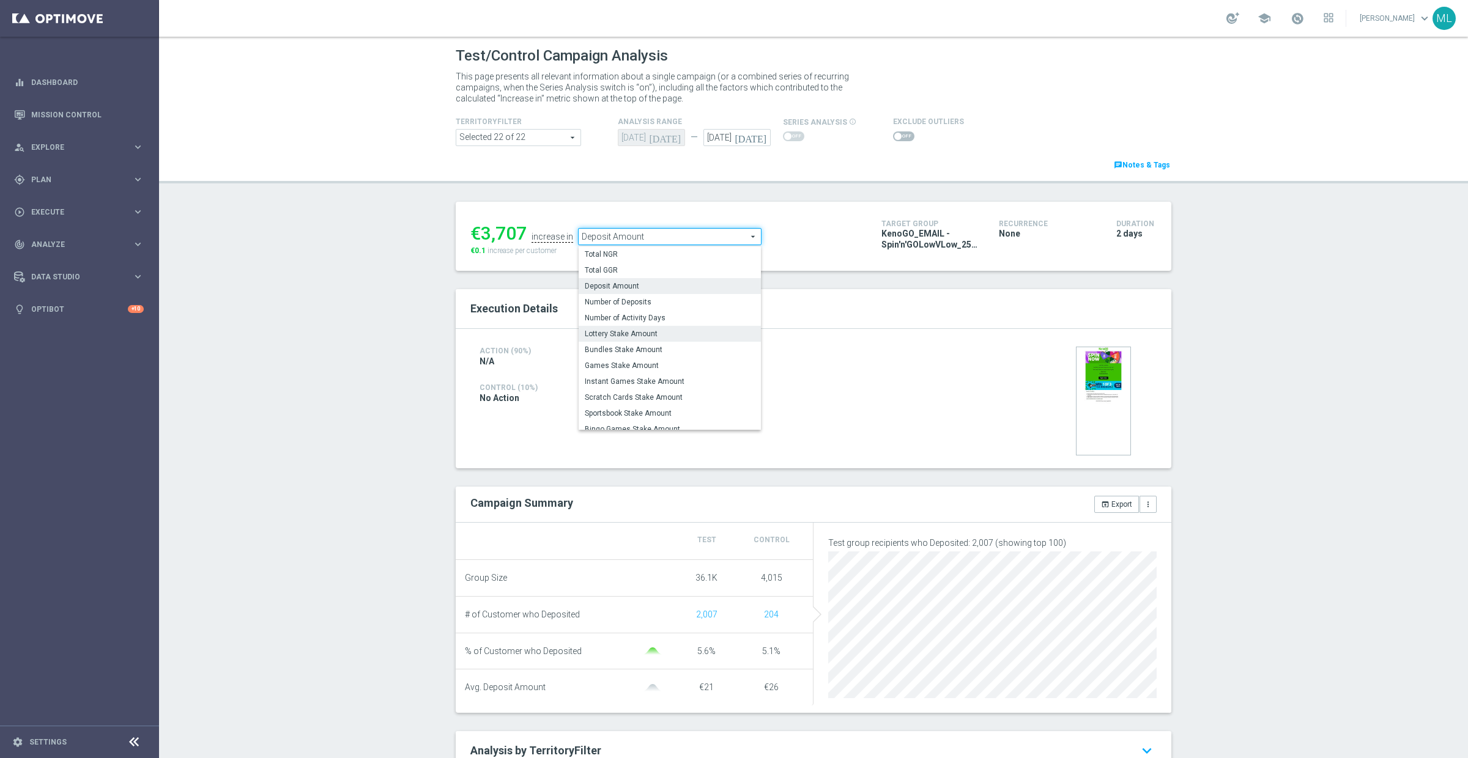
click at [635, 336] on span "Lottery Stake Amount" at bounding box center [670, 334] width 170 height 10
type input "Lottery Stake Amount"
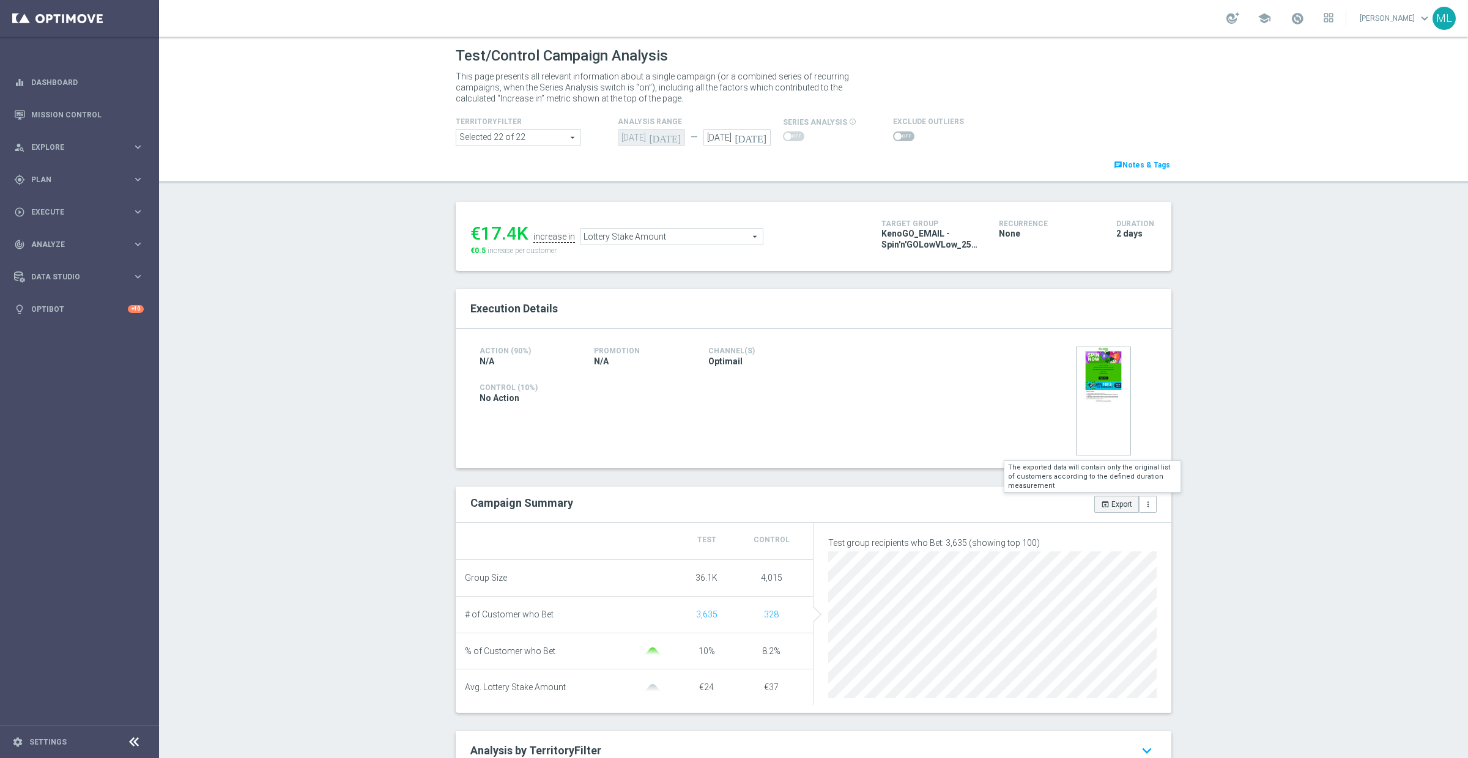
click at [1115, 506] on button "open_in_browser Export" at bounding box center [1116, 504] width 45 height 17
